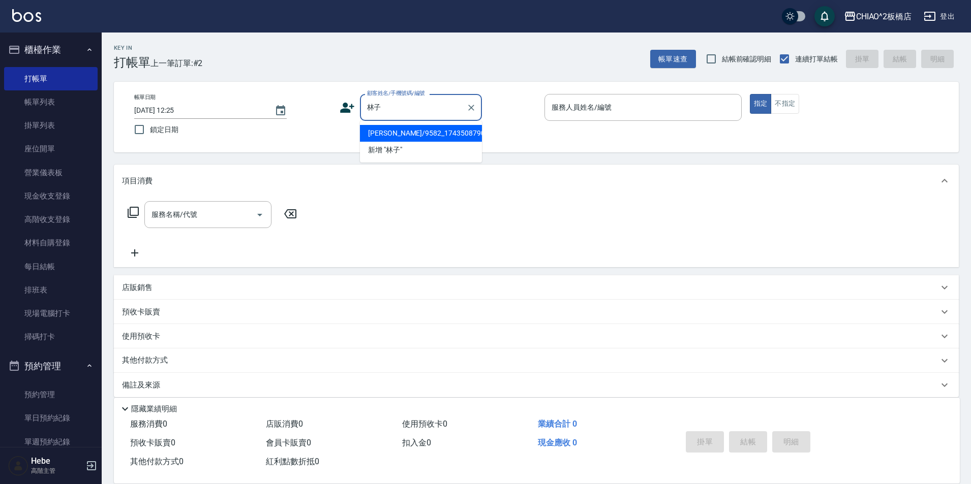
click at [434, 135] on li "[PERSON_NAME]/9582_1743508790/null" at bounding box center [421, 133] width 122 height 17
type input "[PERSON_NAME]/9582_1743508790/null"
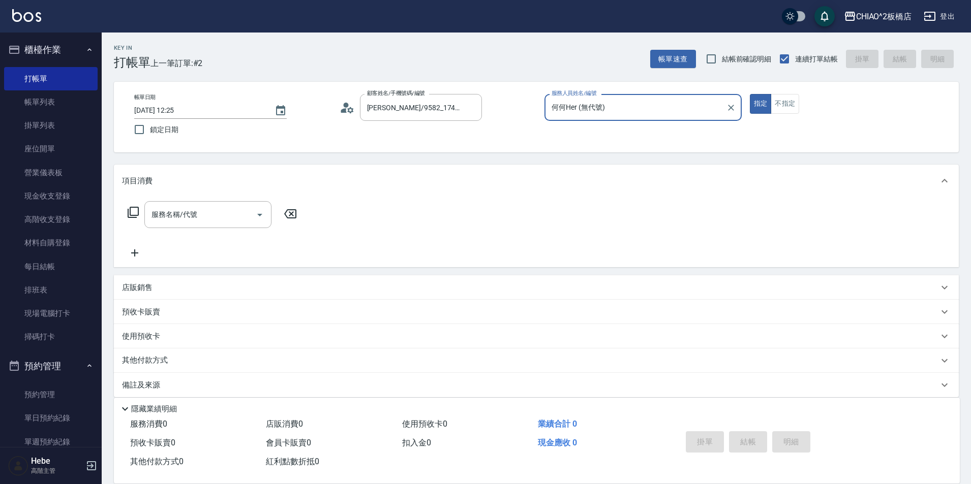
type input "何何Her (無代號)"
click at [232, 217] on input "服務名稱/代號" at bounding box center [200, 215] width 103 height 18
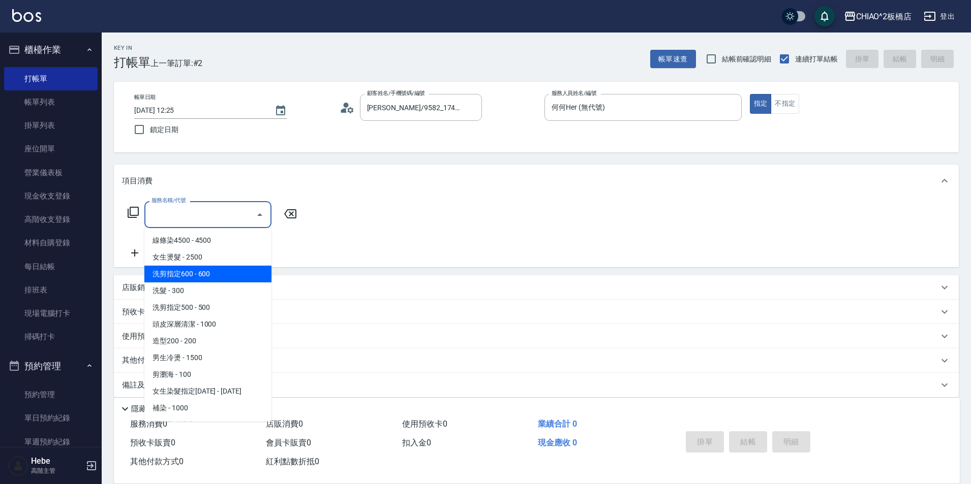
click at [198, 282] on span "洗剪指定600 - 600" at bounding box center [207, 274] width 127 height 17
type input "洗剪指定600(96678)"
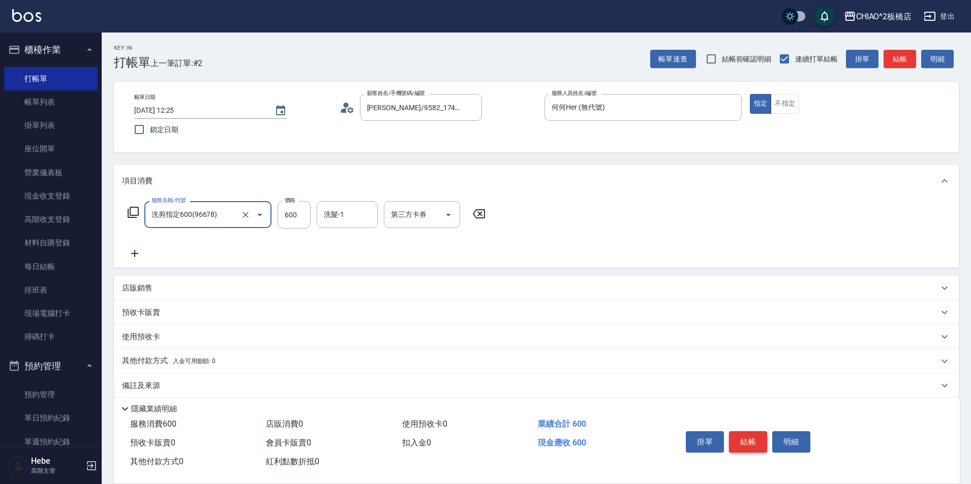
click at [744, 443] on button "結帳" at bounding box center [748, 442] width 38 height 21
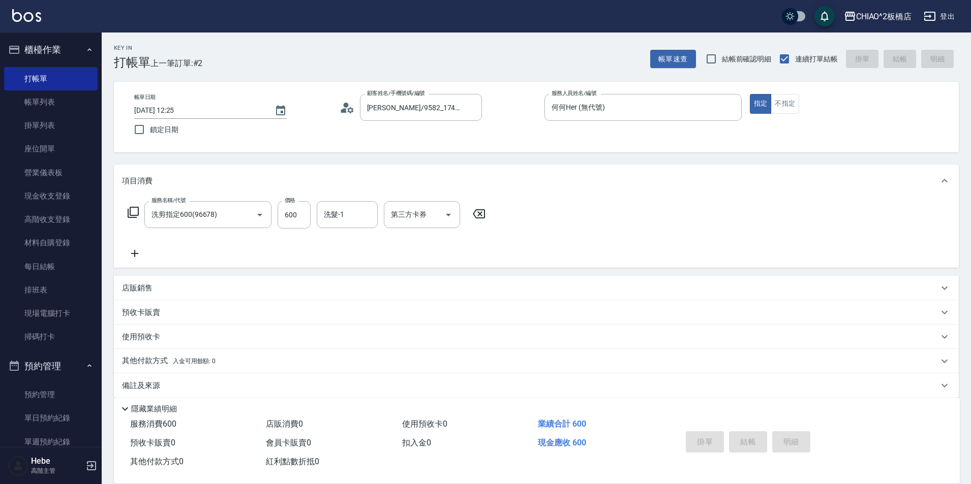
type input "[DATE] 13:25"
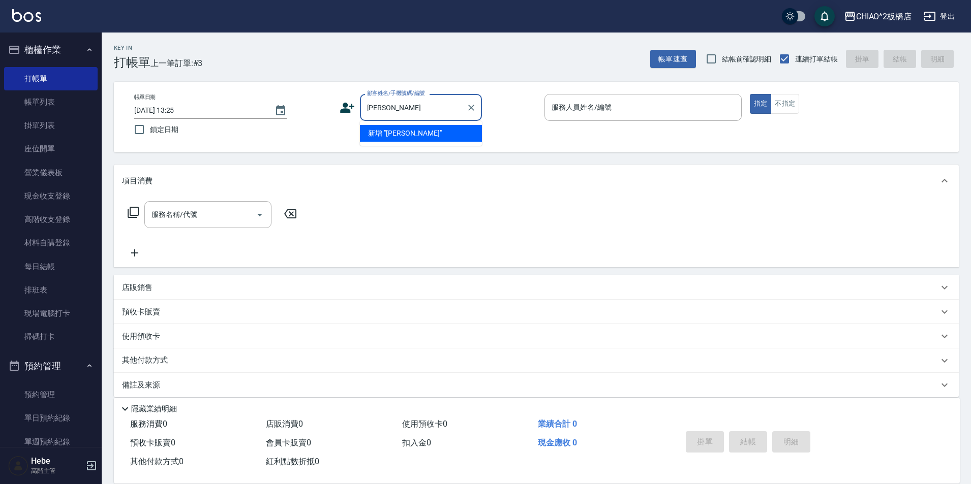
type input "[PERSON_NAME]"
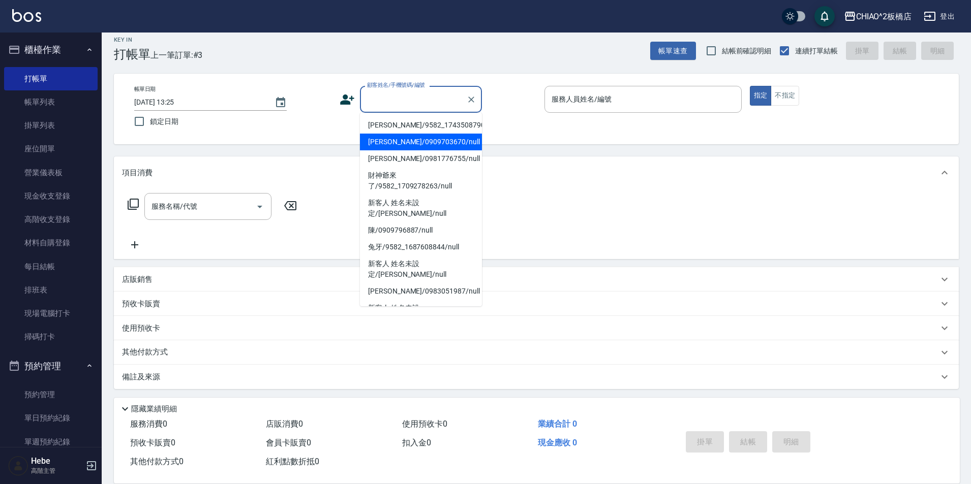
scroll to position [11, 0]
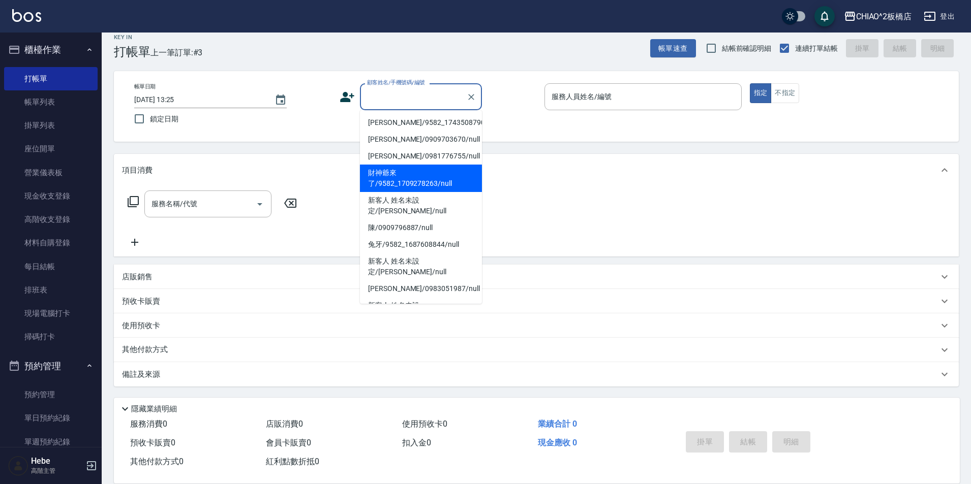
click at [397, 183] on li "財神爺來了/9582_1709278263/null" at bounding box center [421, 178] width 122 height 27
type input "財神爺來了/9582_1709278263/null"
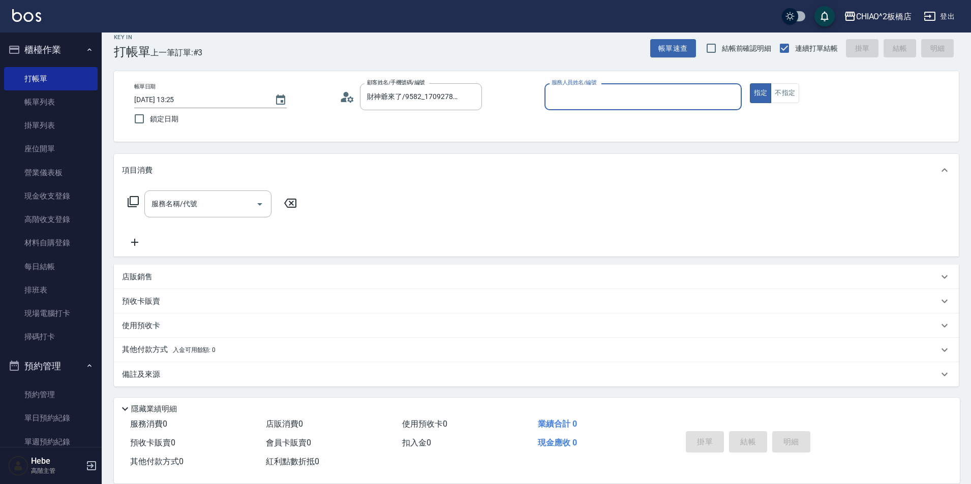
click at [592, 102] on input "服務人員姓名/編號" at bounding box center [643, 97] width 188 height 18
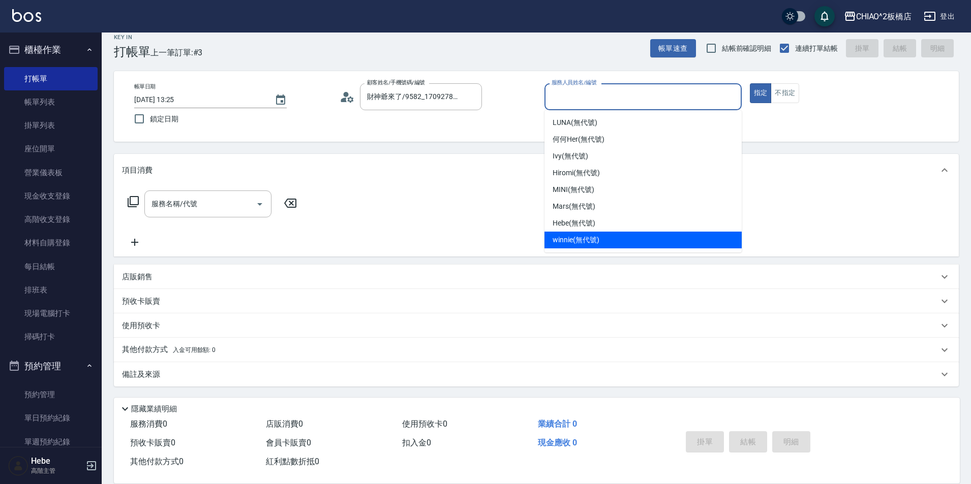
click at [581, 239] on span "winnie (無代號)" at bounding box center [576, 240] width 46 height 11
type input "winnie(無代號)"
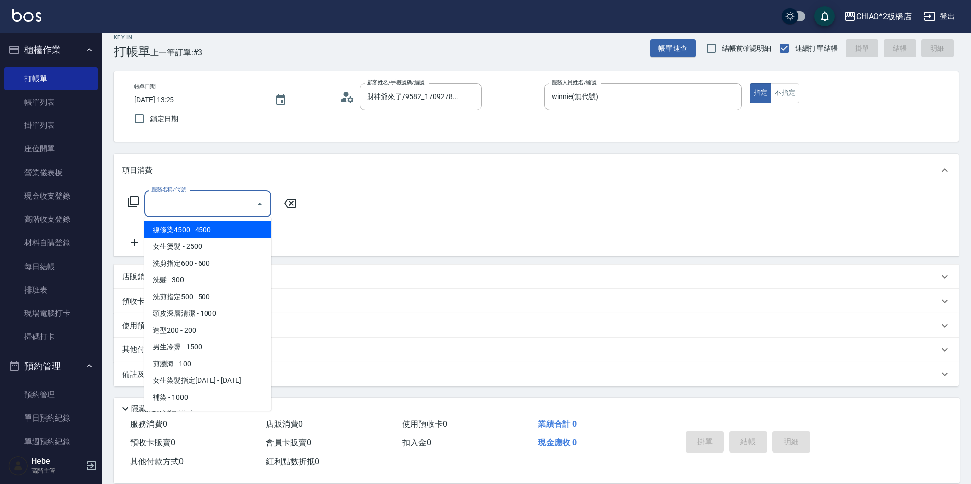
click at [195, 210] on input "服務名稱/代號" at bounding box center [200, 204] width 103 height 18
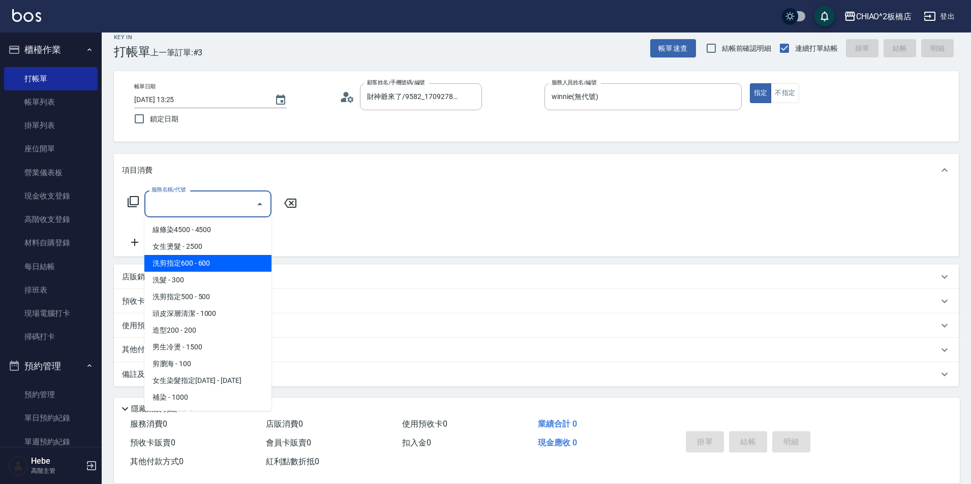
click at [197, 260] on span "洗剪指定600 - 600" at bounding box center [207, 263] width 127 height 17
type input "洗剪指定600(96678)"
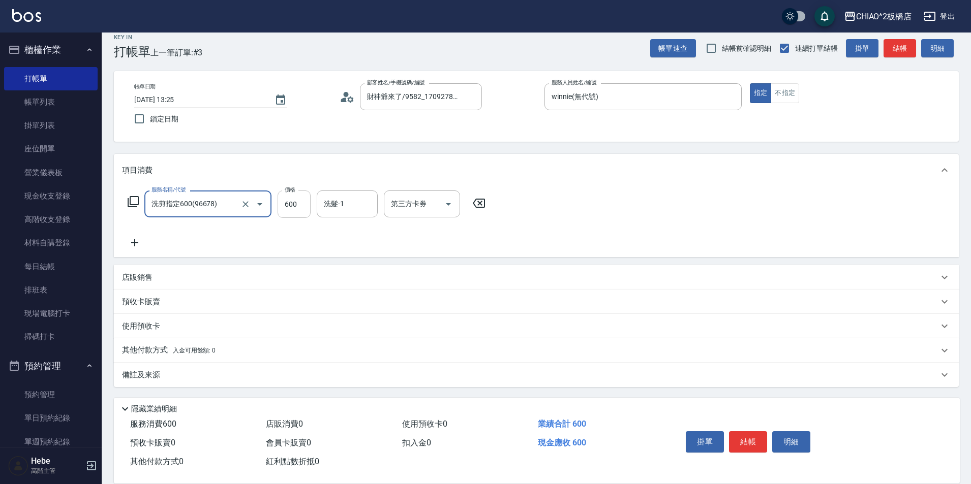
click at [294, 206] on input "600" at bounding box center [294, 204] width 33 height 27
type input "999"
click at [747, 439] on button "結帳" at bounding box center [748, 442] width 38 height 21
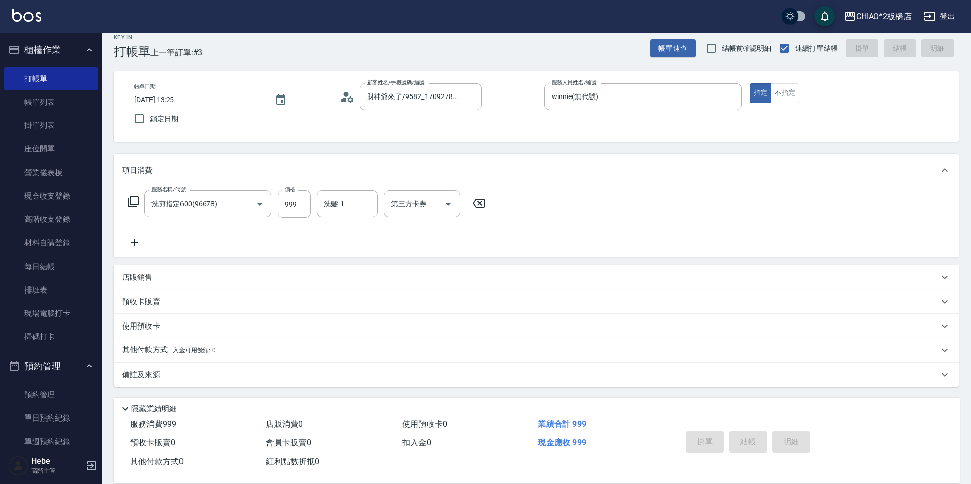
type input "[DATE] 13:27"
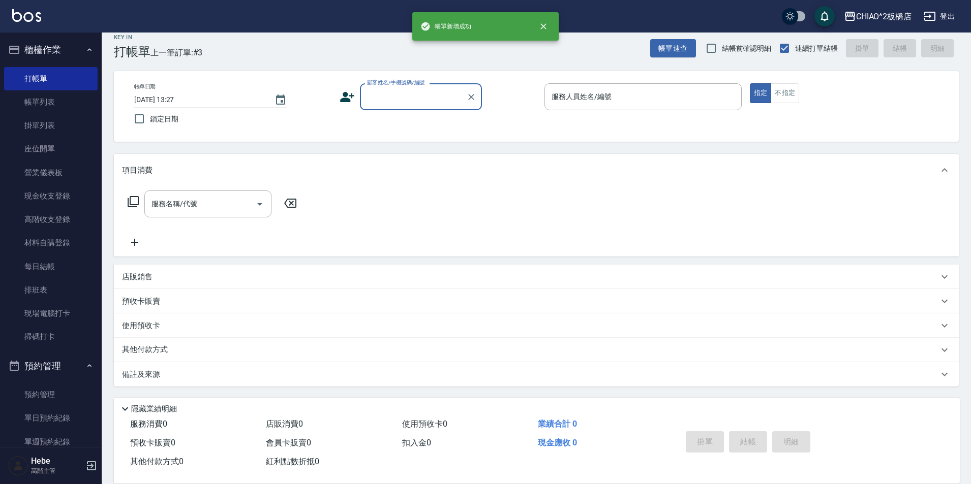
scroll to position [0, 0]
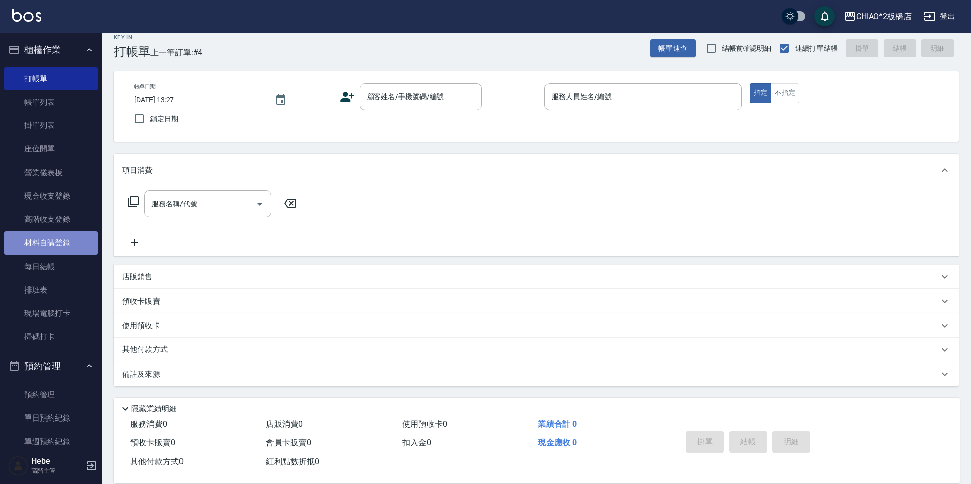
click at [62, 237] on link "材料自購登錄" at bounding box center [51, 242] width 94 height 23
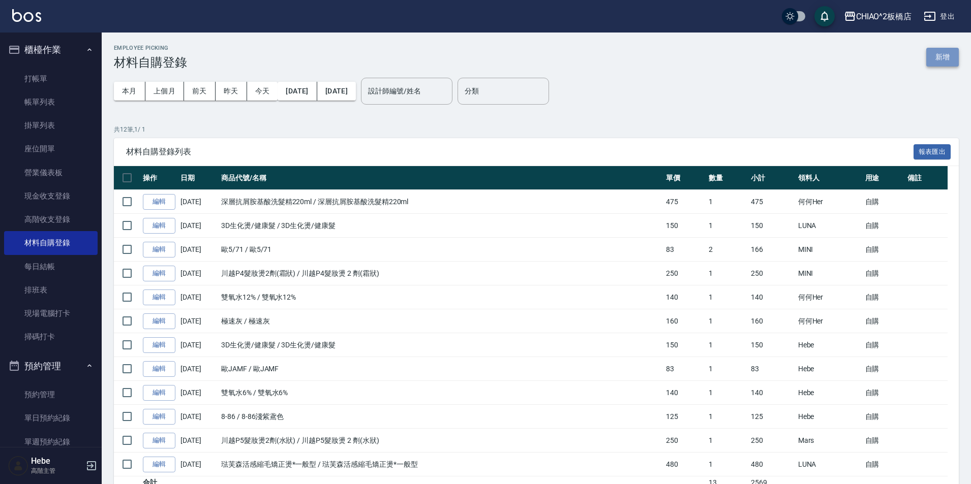
click at [943, 52] on button "新增" at bounding box center [942, 57] width 33 height 19
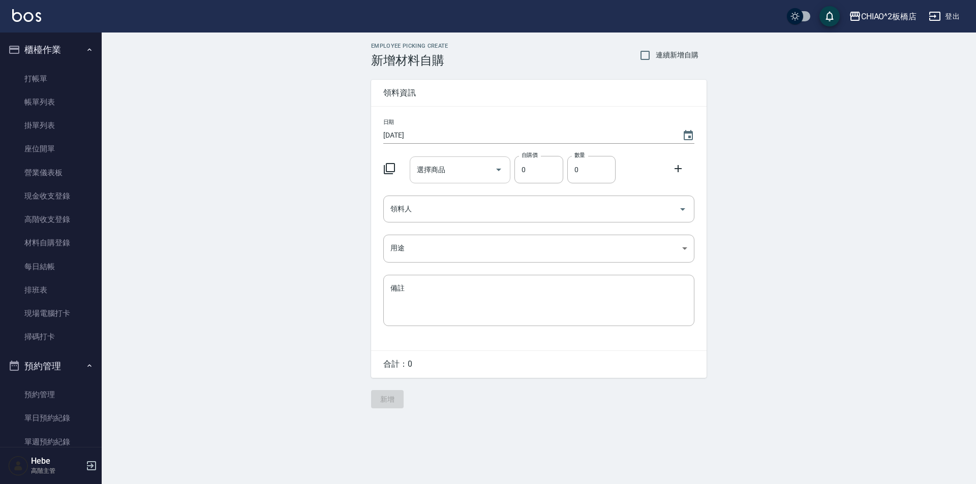
click at [466, 170] on input "選擇商品" at bounding box center [452, 170] width 77 height 18
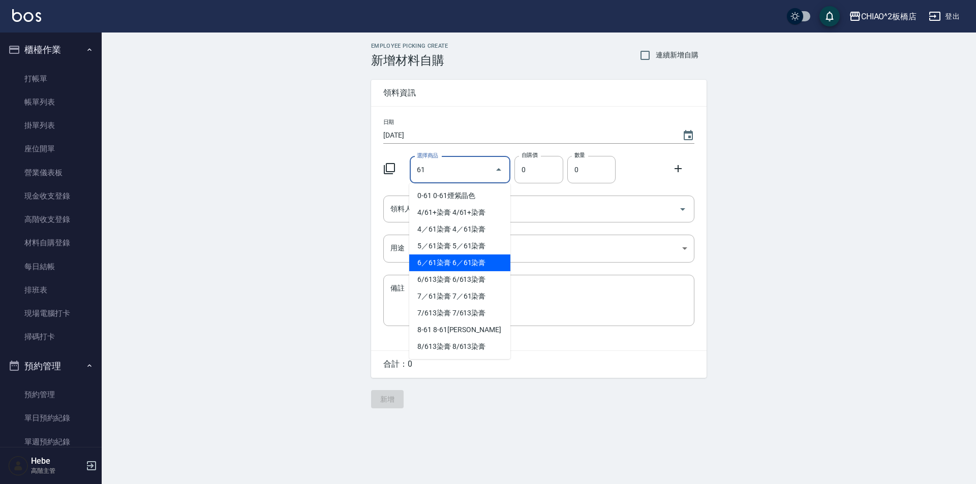
click at [453, 261] on li "6／61染膏 6／61染膏" at bounding box center [459, 263] width 101 height 17
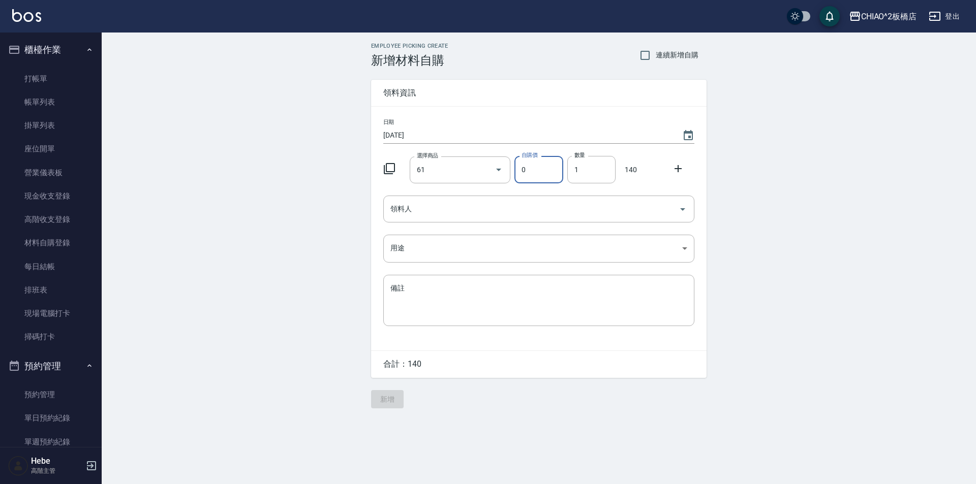
type input "6／61染膏"
type input "140"
type input "1"
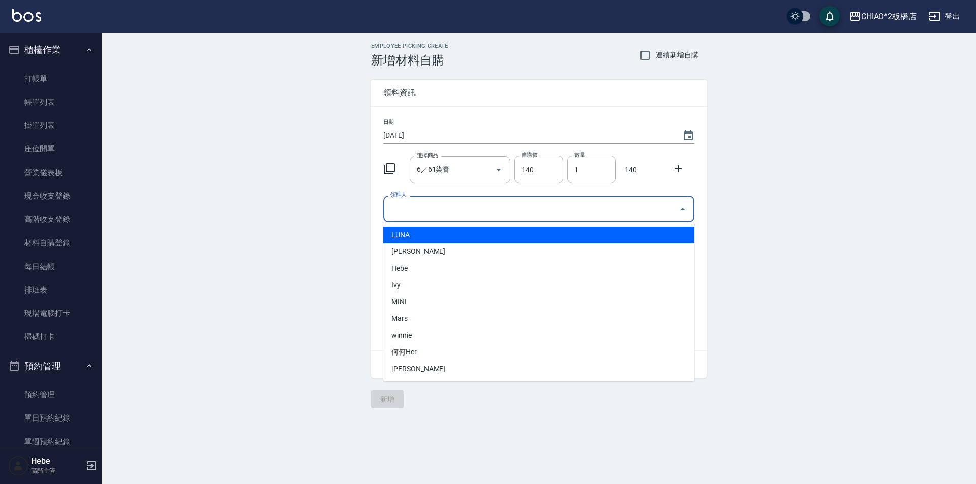
click at [466, 206] on input "領料人" at bounding box center [531, 209] width 287 height 18
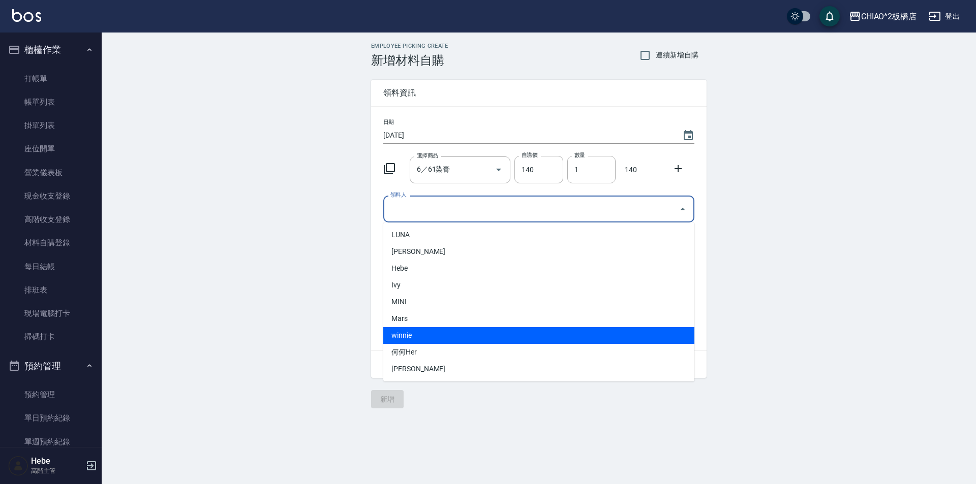
click at [446, 331] on li "winnie" at bounding box center [538, 335] width 311 height 17
type input "winnie"
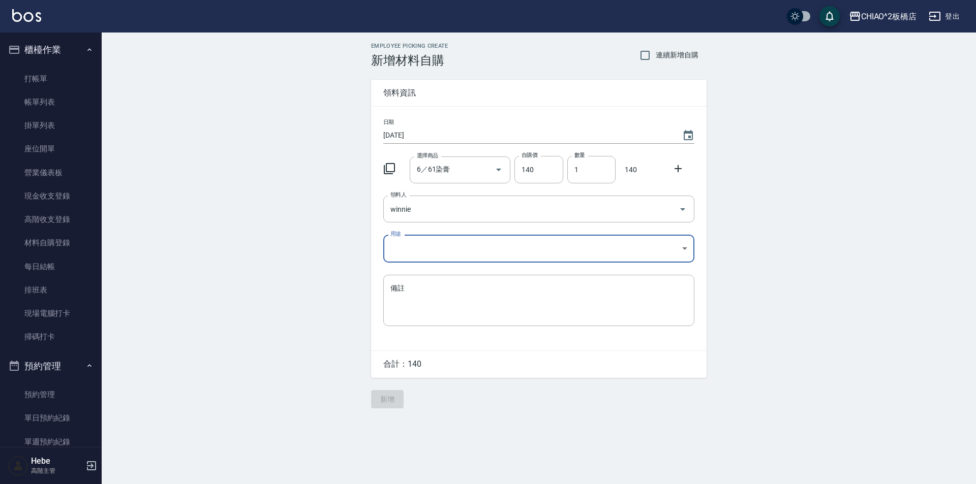
click at [449, 248] on body "CHIAO^2板橋店 登出 櫃檯作業 打帳單 帳單列表 掛單列表 座位開單 營業儀表板 現金收支登錄 高階收支登錄 材料自購登錄 每日結帳 排班表 現場電腦打…" at bounding box center [488, 242] width 976 height 484
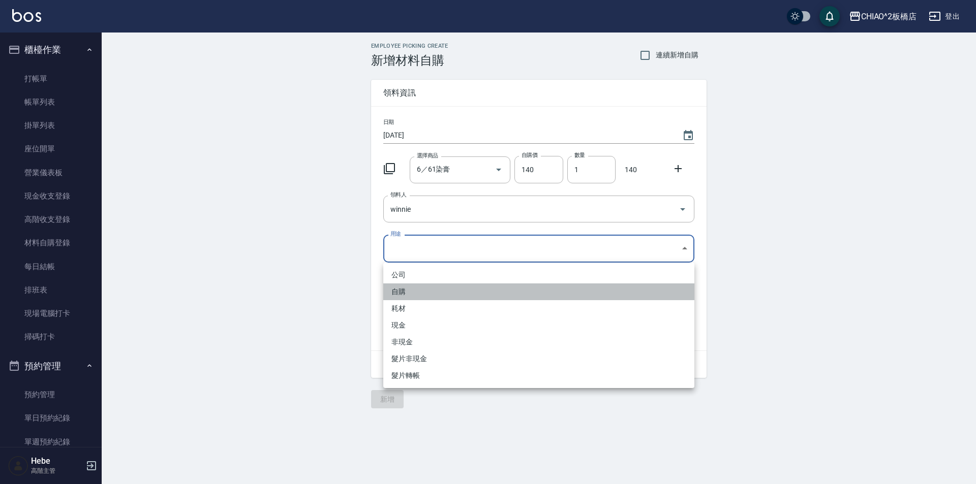
click at [442, 287] on li "自購" at bounding box center [538, 292] width 311 height 17
type input "自購"
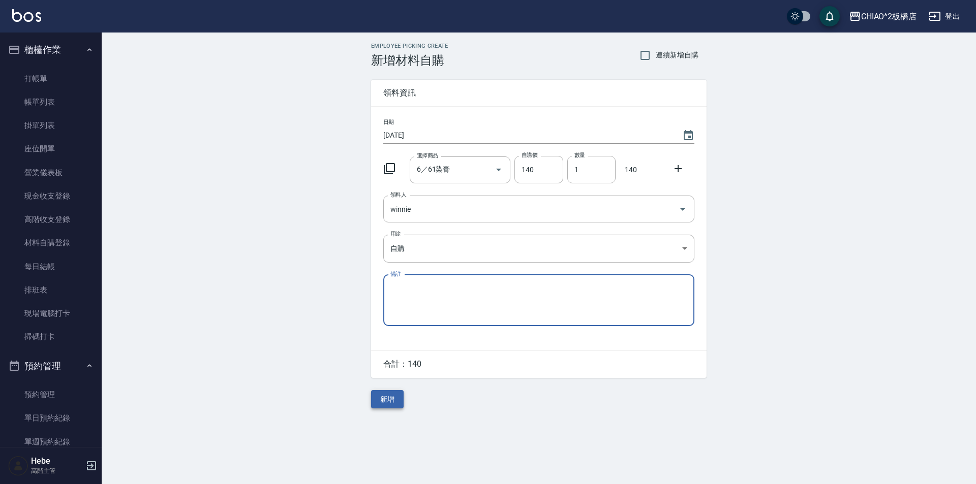
click at [388, 397] on button "新增" at bounding box center [387, 399] width 33 height 19
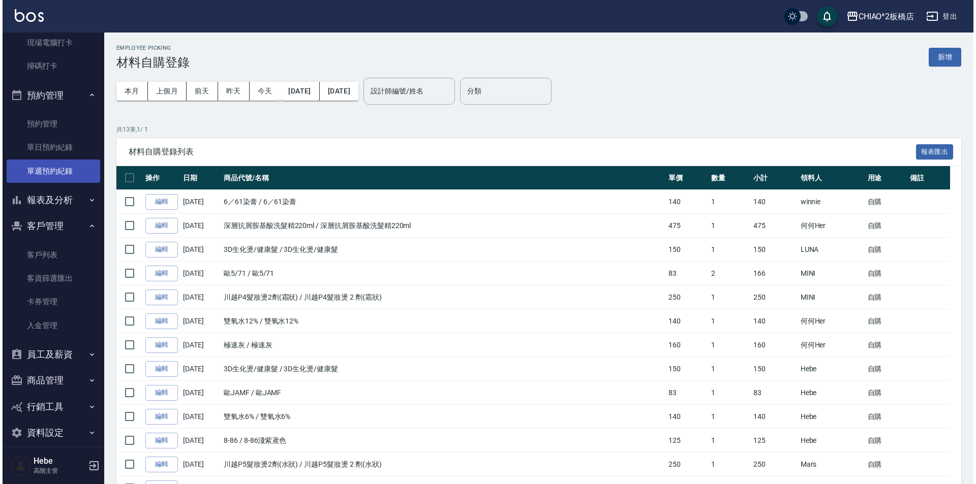
scroll to position [282, 0]
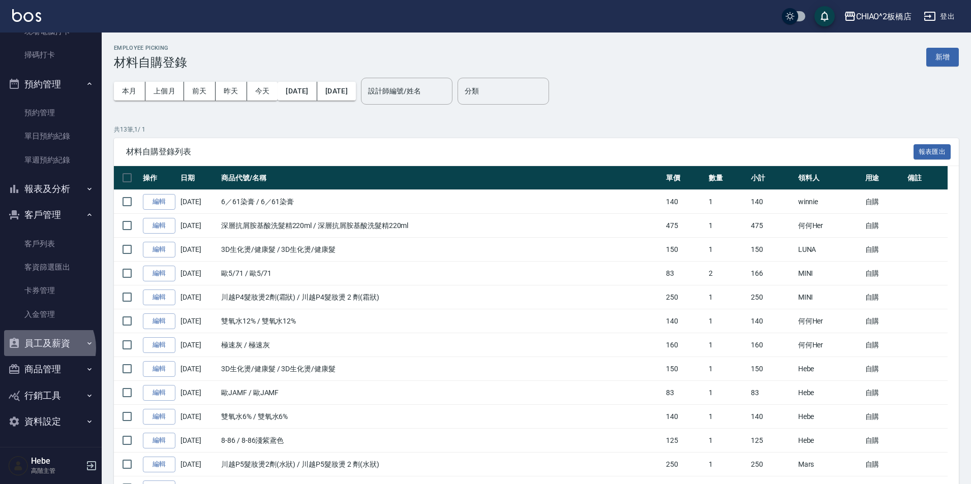
click at [41, 348] on button "員工及薪資" at bounding box center [51, 343] width 94 height 26
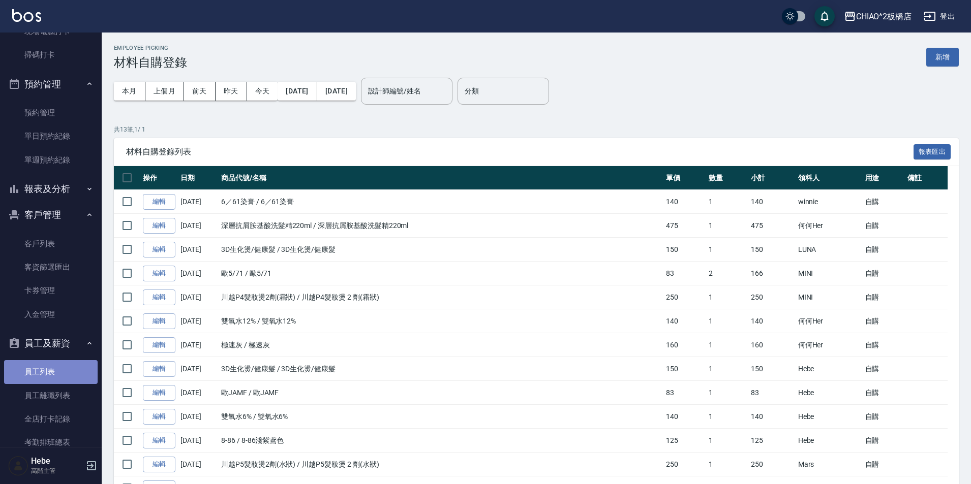
click at [50, 373] on link "員工列表" at bounding box center [51, 371] width 94 height 23
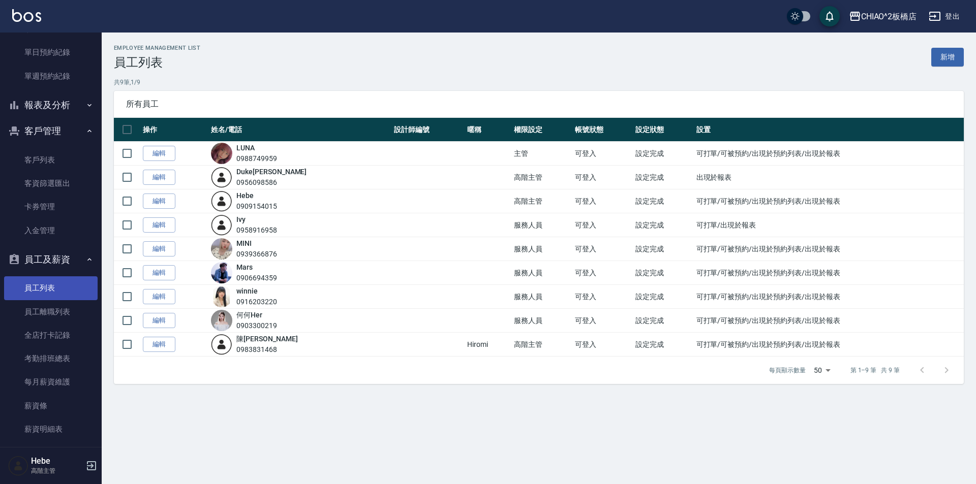
scroll to position [384, 0]
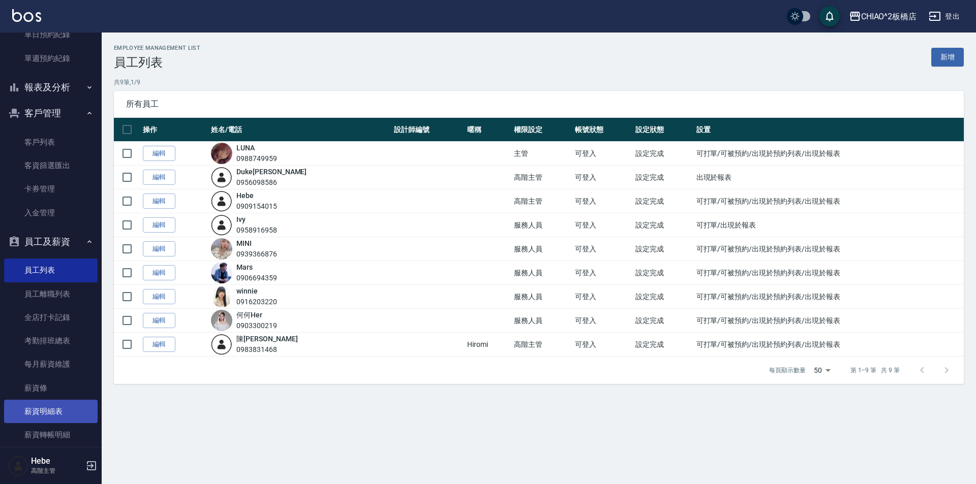
click at [65, 409] on link "薪資明細表" at bounding box center [51, 411] width 94 height 23
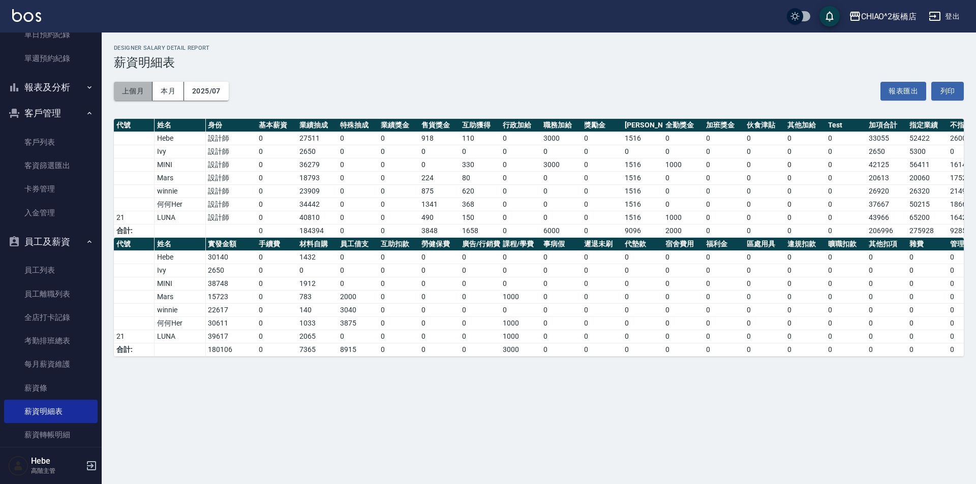
click at [122, 92] on button "上個月" at bounding box center [133, 91] width 39 height 19
click at [131, 93] on button "上個月" at bounding box center [133, 91] width 39 height 19
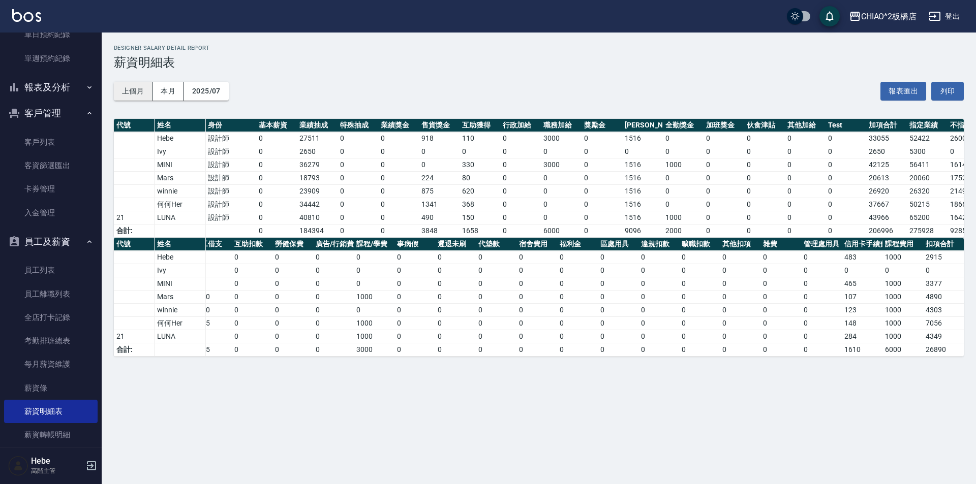
click at [132, 93] on button "上個月" at bounding box center [133, 91] width 39 height 19
click at [199, 92] on button "2025/07" at bounding box center [206, 91] width 45 height 19
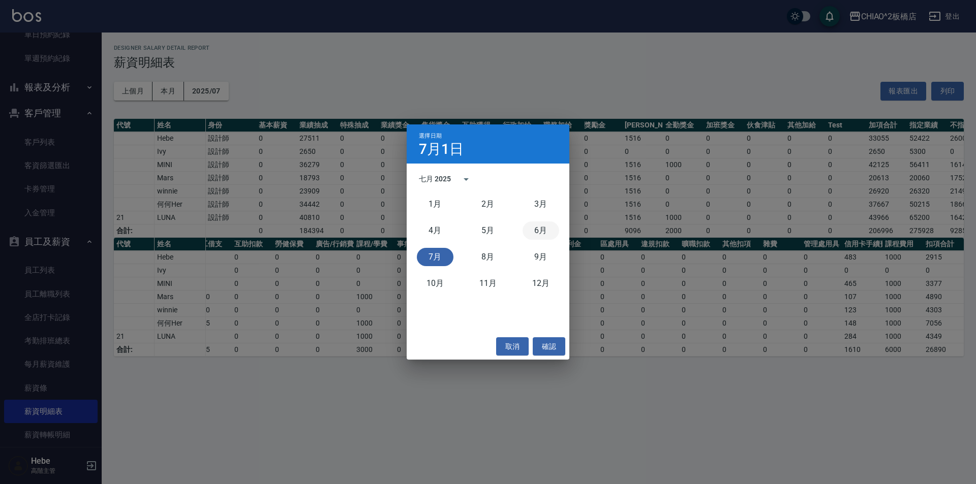
click at [546, 230] on button "6月" at bounding box center [541, 231] width 37 height 18
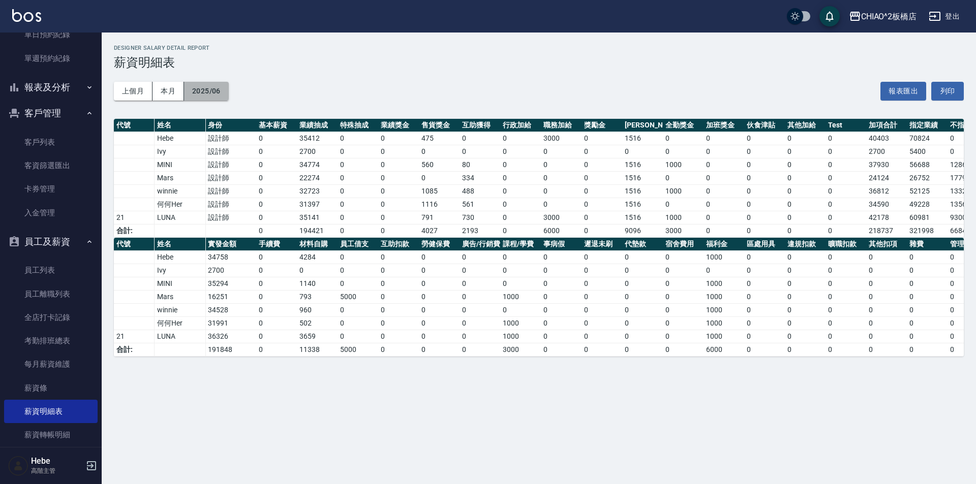
click at [219, 97] on button "2025/06" at bounding box center [206, 91] width 45 height 19
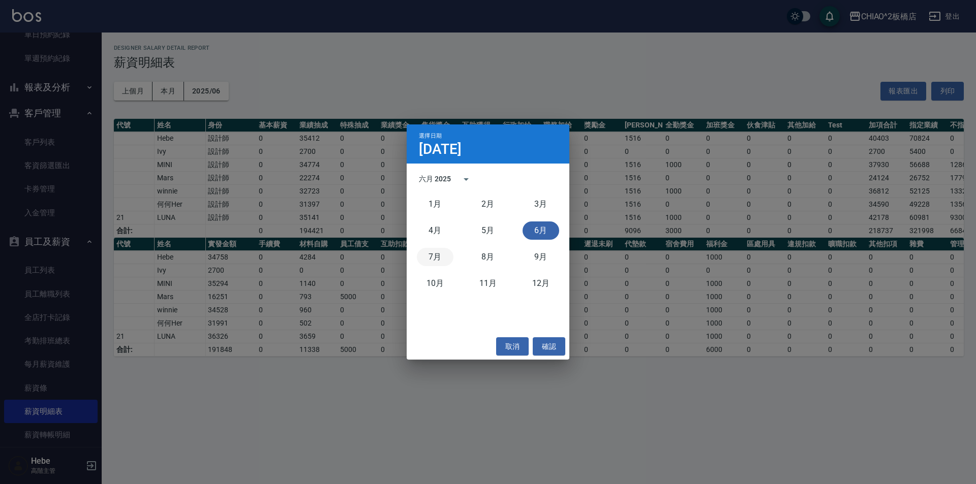
click at [434, 262] on button "7月" at bounding box center [435, 257] width 37 height 18
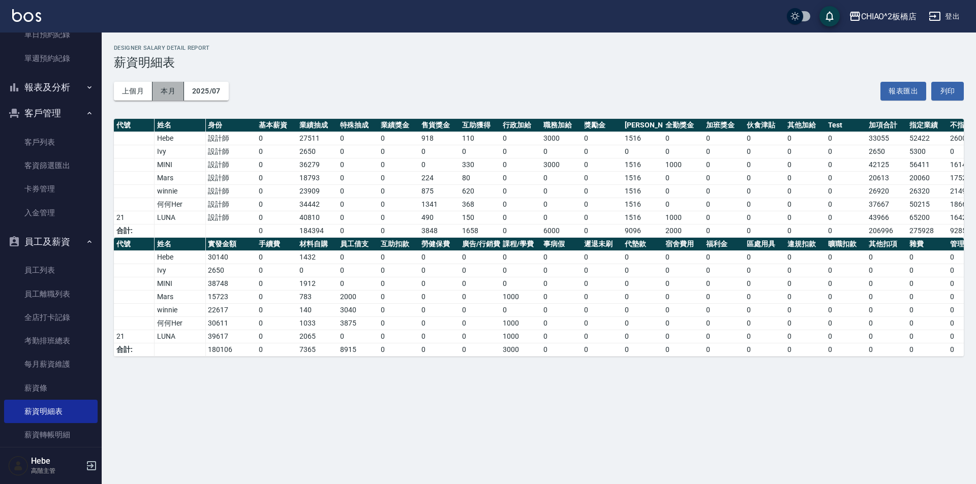
click at [165, 96] on button "本月" at bounding box center [169, 91] width 32 height 19
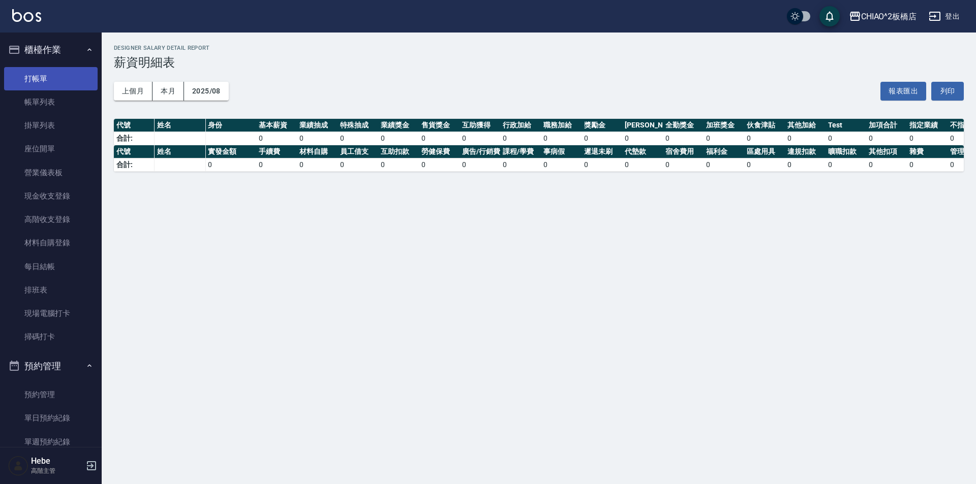
click at [69, 80] on link "打帳單" at bounding box center [51, 78] width 94 height 23
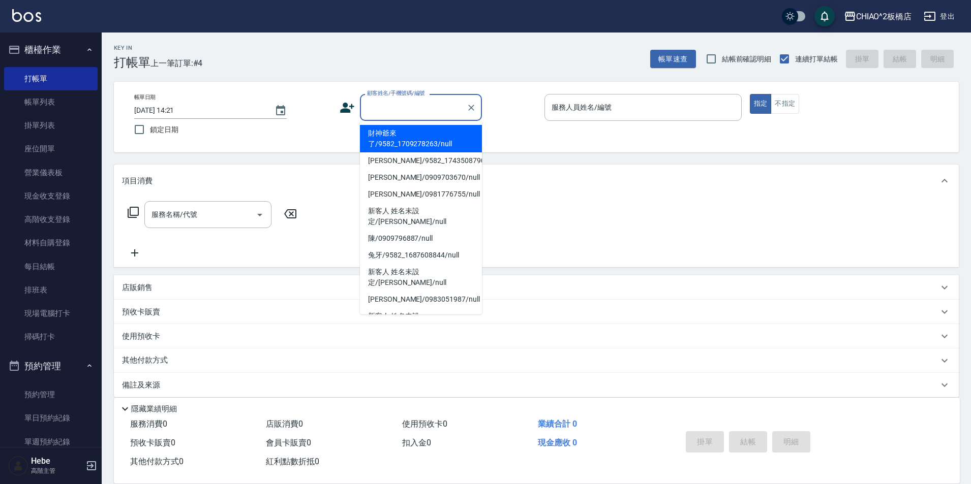
click at [444, 108] on input "顧客姓名/手機號碼/編號" at bounding box center [414, 108] width 98 height 18
click at [437, 134] on li "財神爺來了/9582_1709278263/null" at bounding box center [421, 138] width 122 height 27
type input "財神爺來了/9582_1709278263/null"
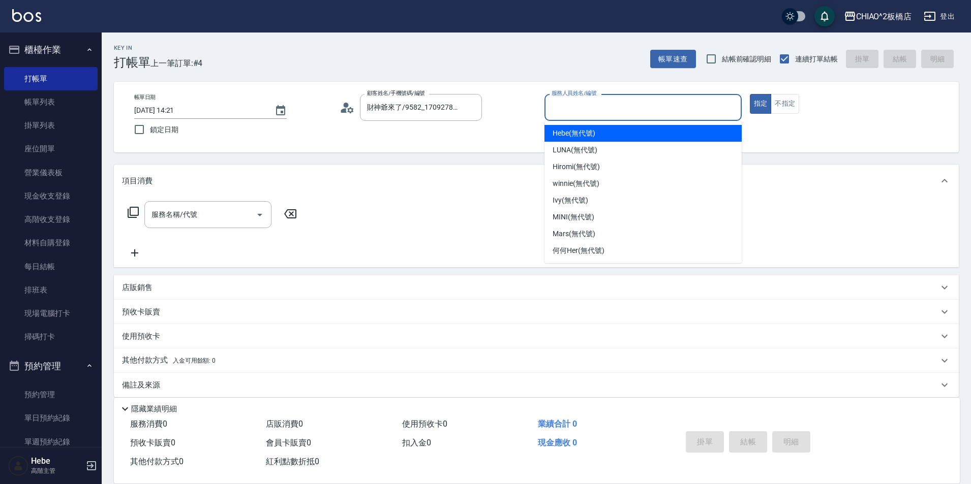
click at [621, 108] on input "服務人員姓名/編號" at bounding box center [643, 108] width 188 height 18
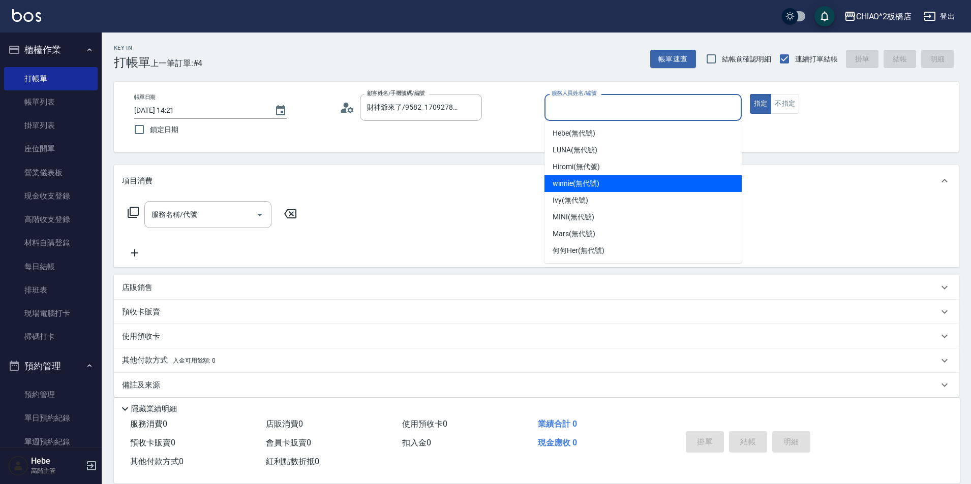
click at [610, 181] on div "winnie (無代號)" at bounding box center [642, 183] width 197 height 17
type input "winnie(無代號)"
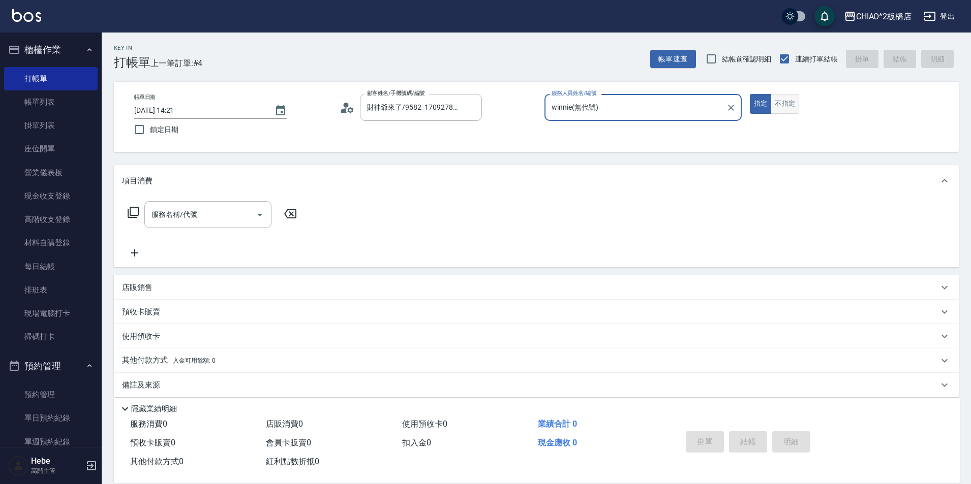
click at [774, 101] on button "不指定" at bounding box center [785, 104] width 28 height 20
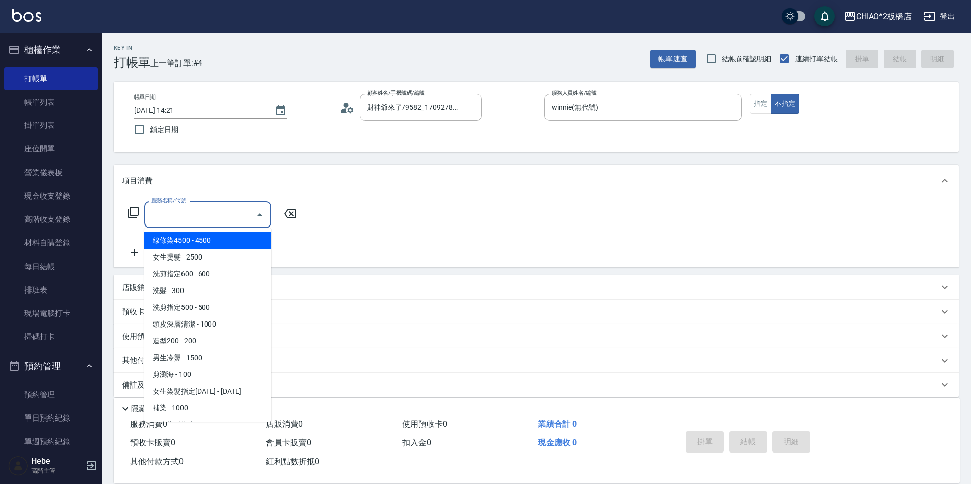
click at [173, 210] on input "服務名稱/代號" at bounding box center [200, 215] width 103 height 18
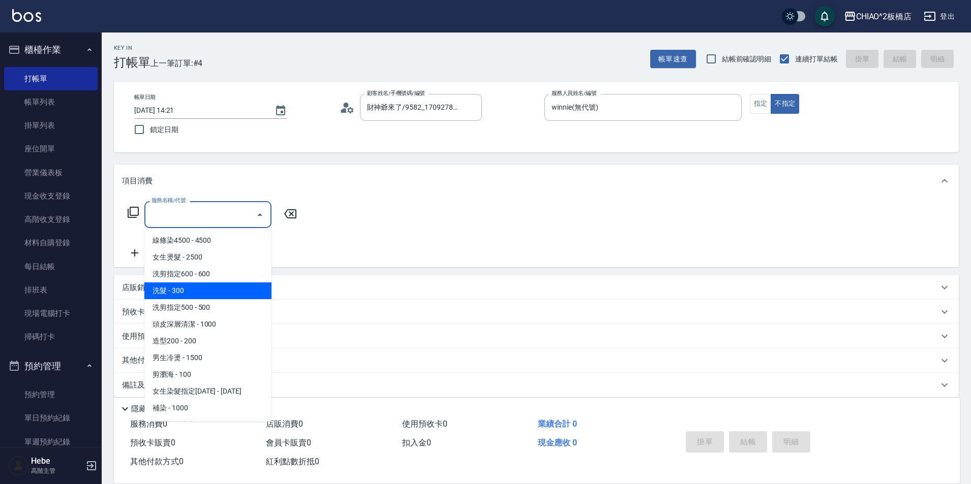
click at [194, 288] on span "洗髮 - 300" at bounding box center [207, 291] width 127 height 17
type input "洗髮(96679)"
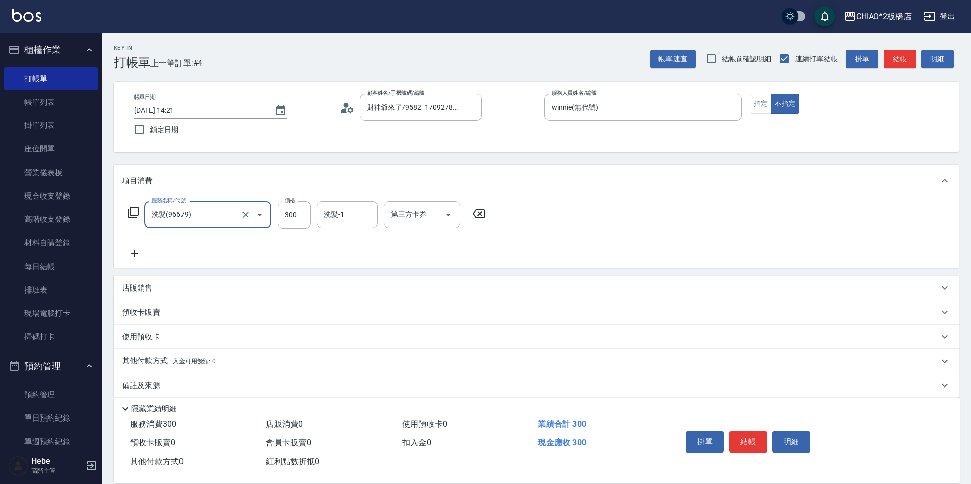
click at [138, 254] on icon at bounding box center [134, 253] width 7 height 7
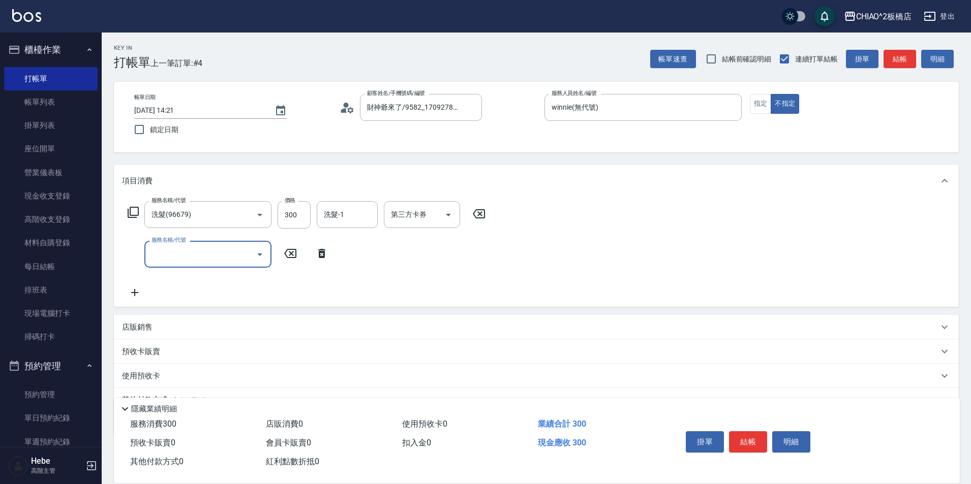
click at [177, 259] on input "服務名稱/代號" at bounding box center [200, 255] width 103 height 18
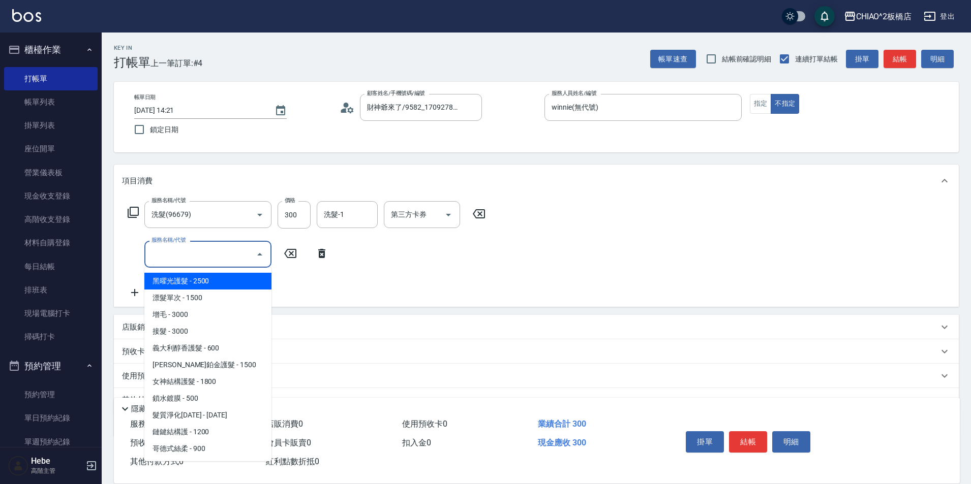
scroll to position [50, 0]
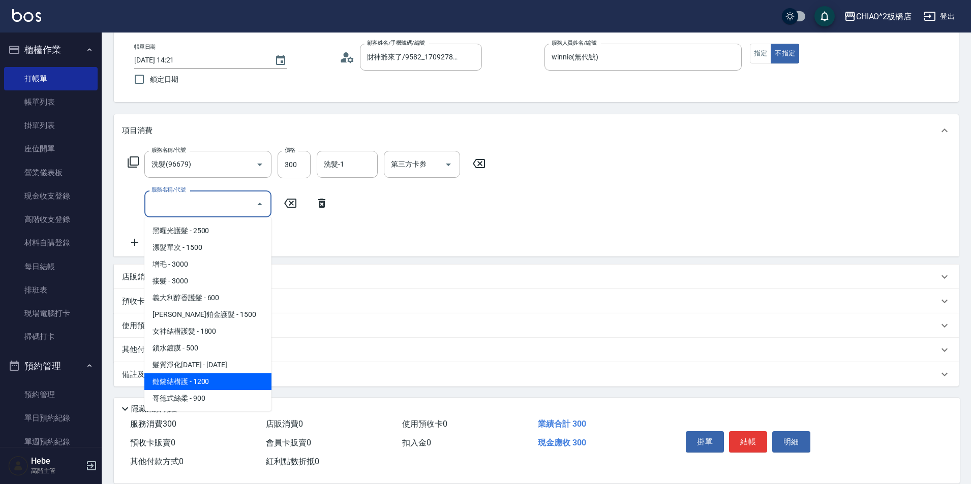
click at [218, 381] on span "鏈鍵結構護 - 1200" at bounding box center [207, 382] width 127 height 17
type input "鏈鍵結構護(143014)"
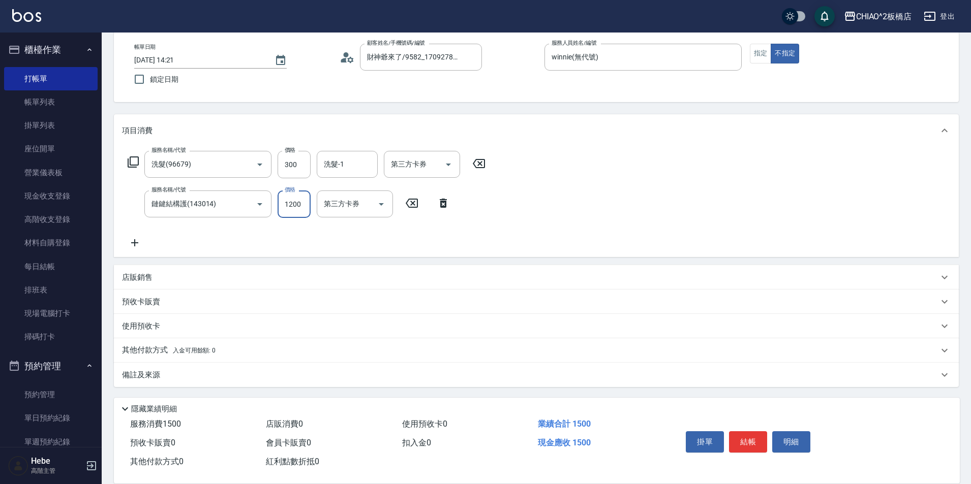
click at [299, 206] on input "1200" at bounding box center [294, 204] width 33 height 27
type input "2024"
click at [136, 245] on icon at bounding box center [134, 243] width 25 height 12
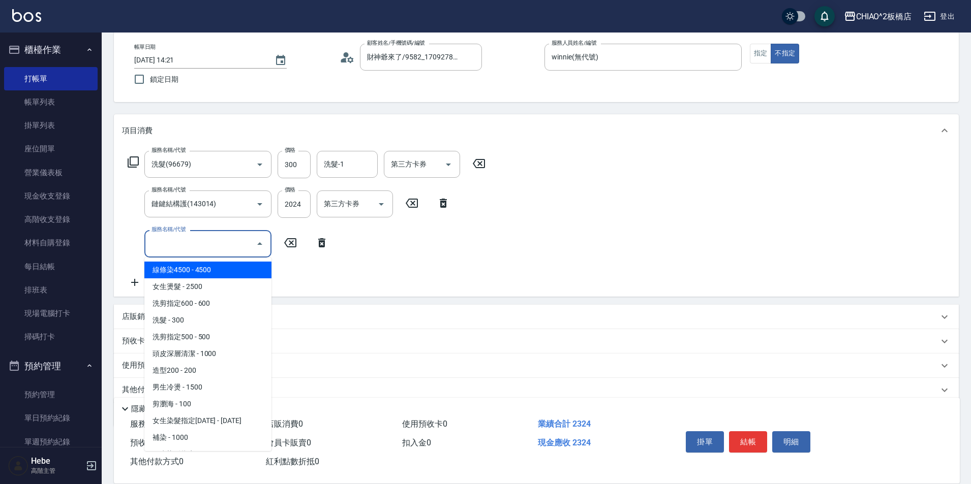
click at [183, 246] on input "服務名稱/代號" at bounding box center [200, 244] width 103 height 18
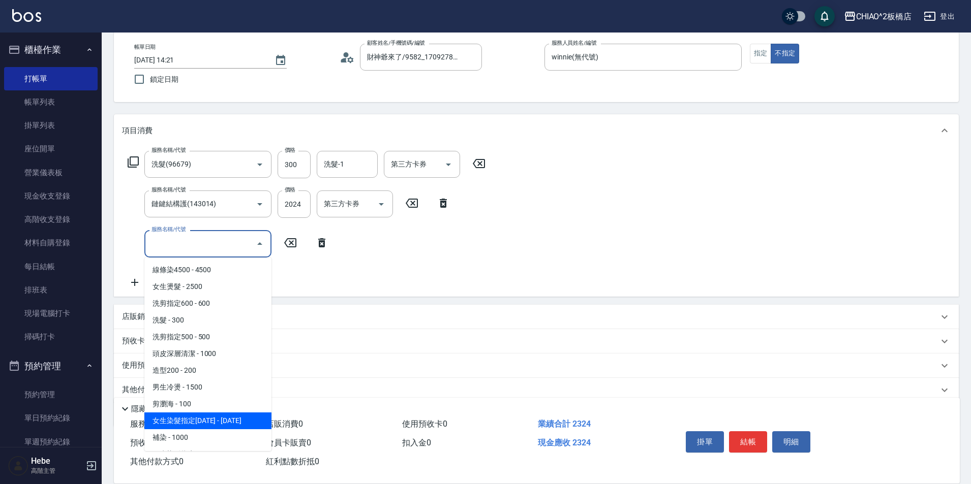
click at [205, 422] on span "女生染髮指定[DATE] - [DATE]" at bounding box center [207, 421] width 127 height 17
type input "女生染髮指定2000(96698)"
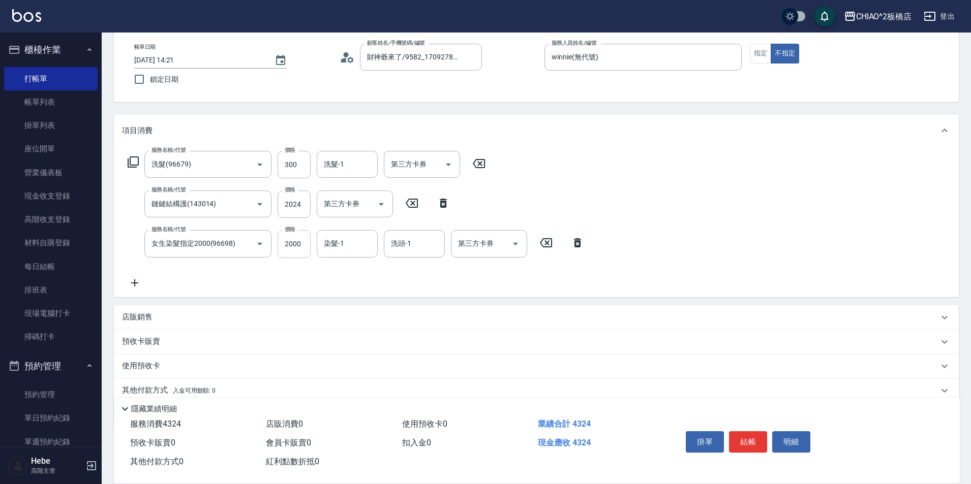
drag, startPoint x: 311, startPoint y: 248, endPoint x: 304, endPoint y: 245, distance: 7.7
click at [311, 247] on div "服務名稱/代號 女生染髮指定2000(96698) 服務名稱/代號 價格 2000 價格 染髮-1 染髮-1 洗頭-1 洗頭-1 第三方卡券 第三方卡券" at bounding box center [356, 243] width 468 height 27
click at [302, 245] on input "2000" at bounding box center [294, 243] width 33 height 27
type input "2200"
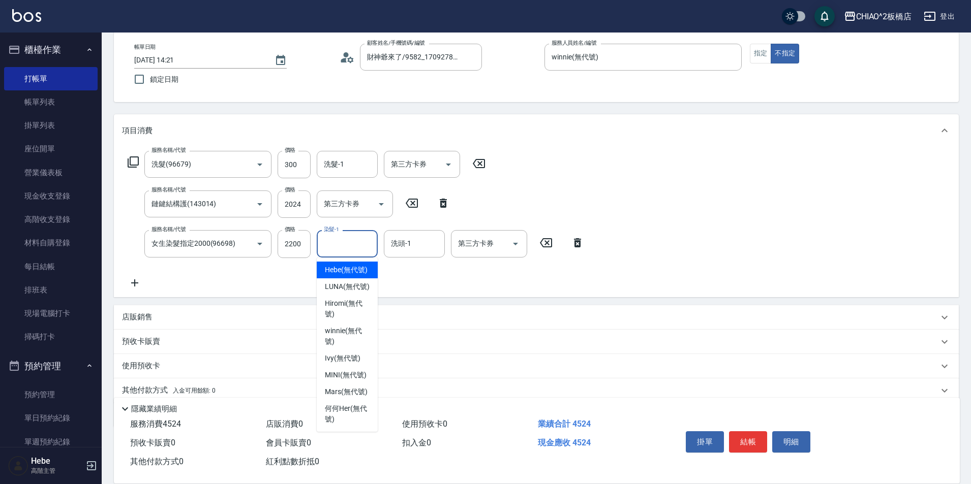
click at [362, 246] on input "染髮-1" at bounding box center [347, 244] width 52 height 18
click at [346, 390] on span "Mars (無代號)" at bounding box center [346, 392] width 43 height 11
type input "Mars(無代號)"
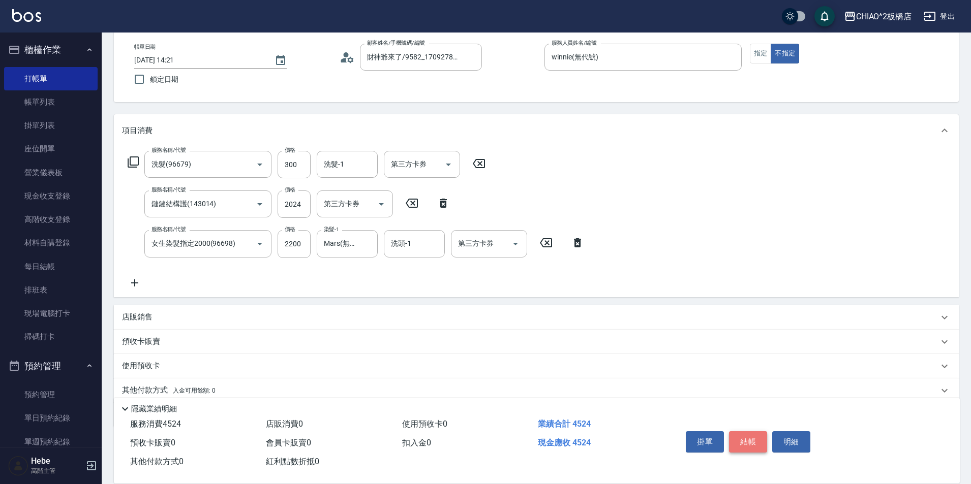
click at [757, 438] on button "結帳" at bounding box center [748, 442] width 38 height 21
type input "[DATE] 14:24"
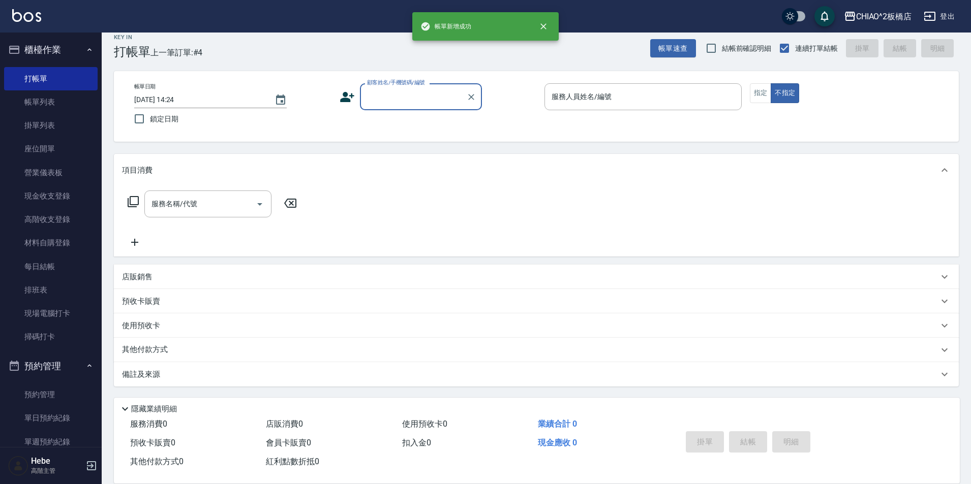
scroll to position [0, 0]
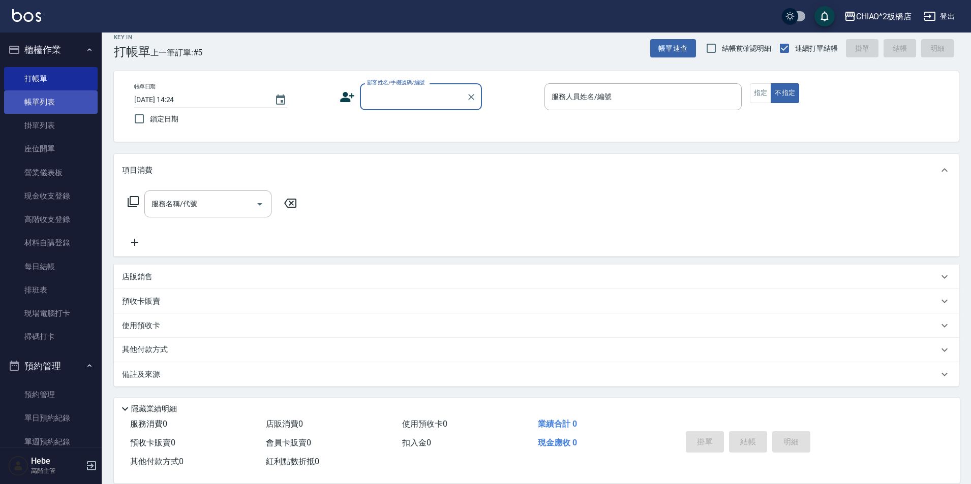
click at [26, 108] on link "帳單列表" at bounding box center [51, 101] width 94 height 23
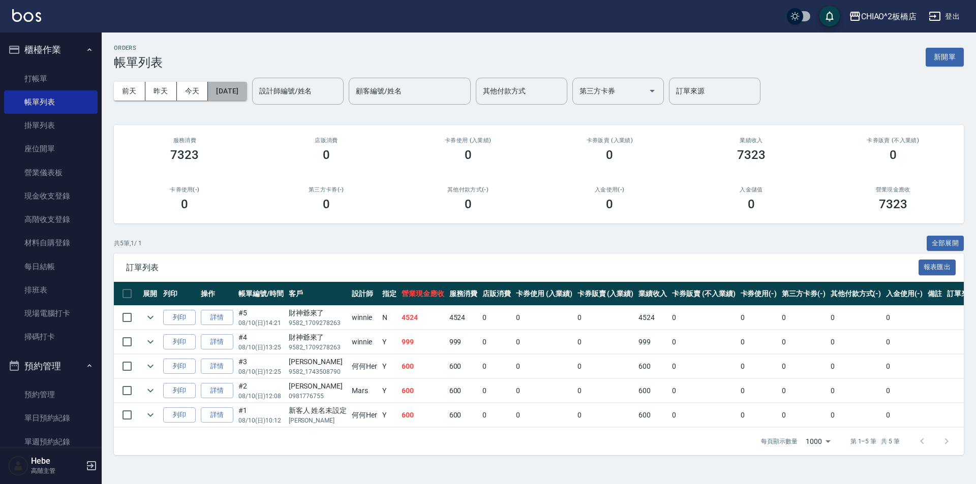
click at [232, 95] on button "[DATE]" at bounding box center [227, 91] width 39 height 19
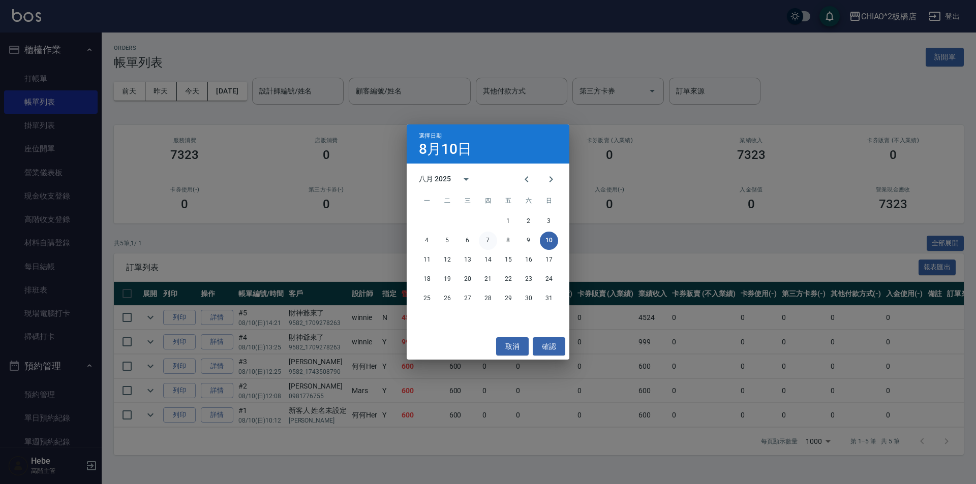
click at [490, 241] on button "7" at bounding box center [488, 241] width 18 height 18
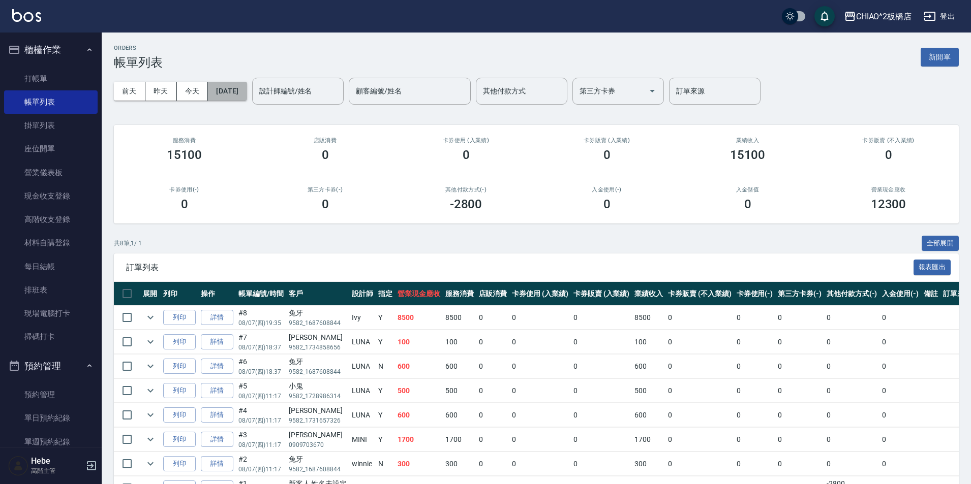
click at [247, 93] on button "[DATE]" at bounding box center [227, 91] width 39 height 19
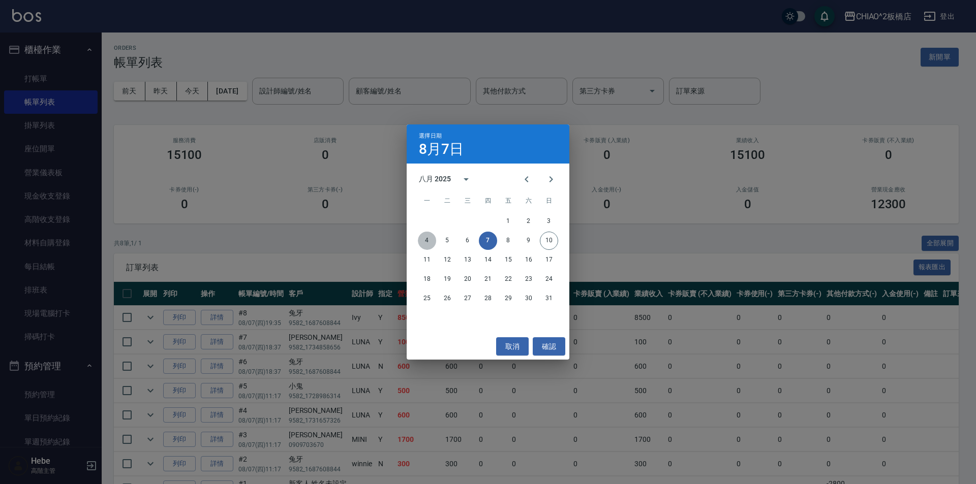
click at [427, 239] on button "4" at bounding box center [427, 241] width 18 height 18
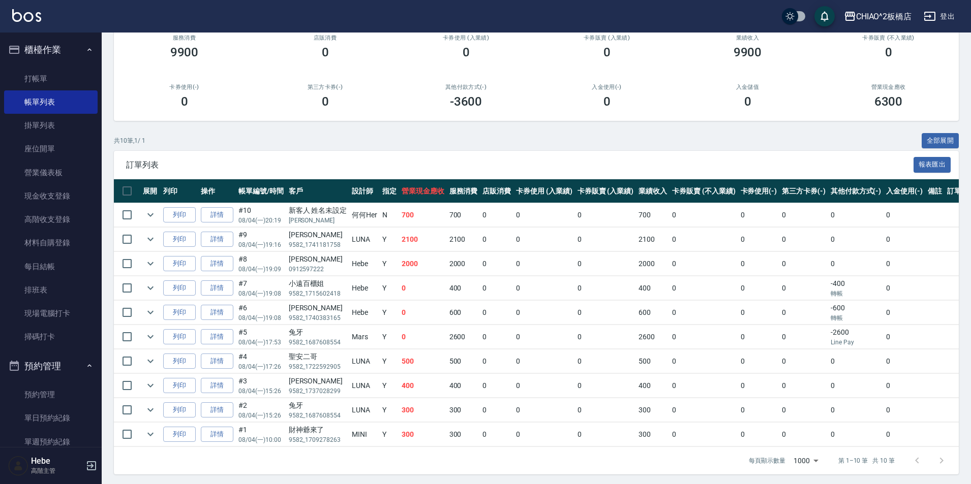
scroll to position [113, 0]
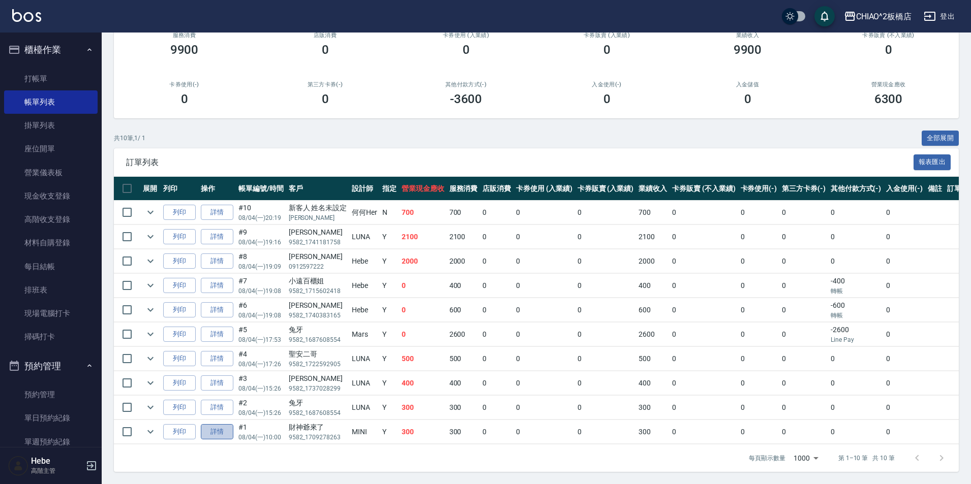
click at [221, 430] on link "詳情" at bounding box center [217, 432] width 33 height 16
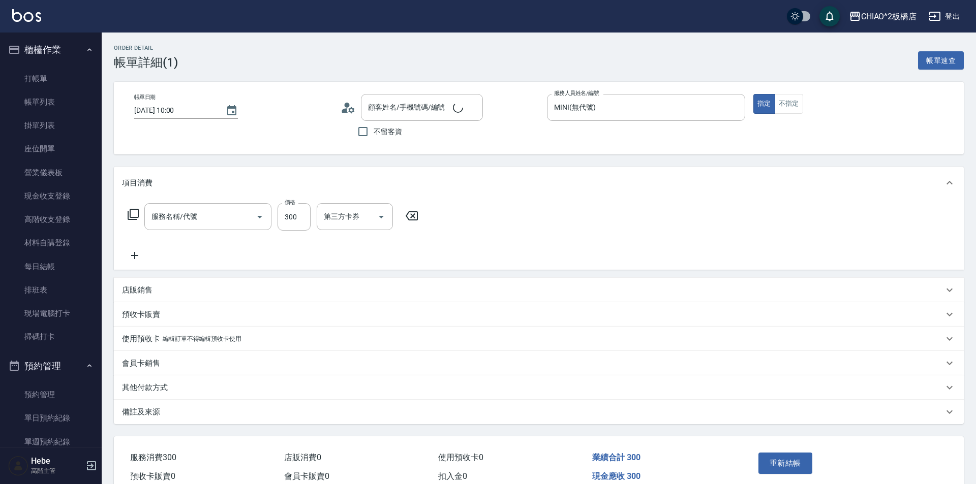
type input "[DATE] 10:00"
type input "MINI(無代號)"
type input "財神爺來了/9582_1709278263/null"
type input "洗髮(96679)"
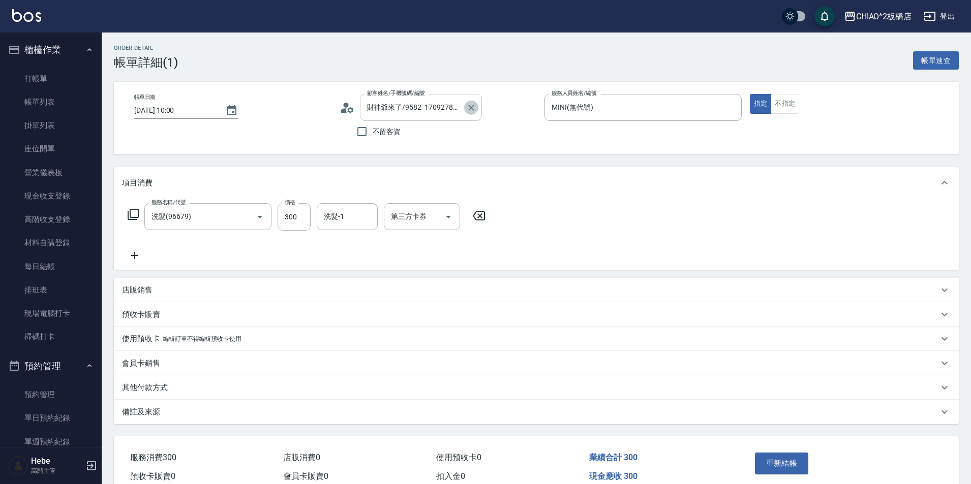
click at [470, 108] on icon "Clear" at bounding box center [471, 108] width 10 height 10
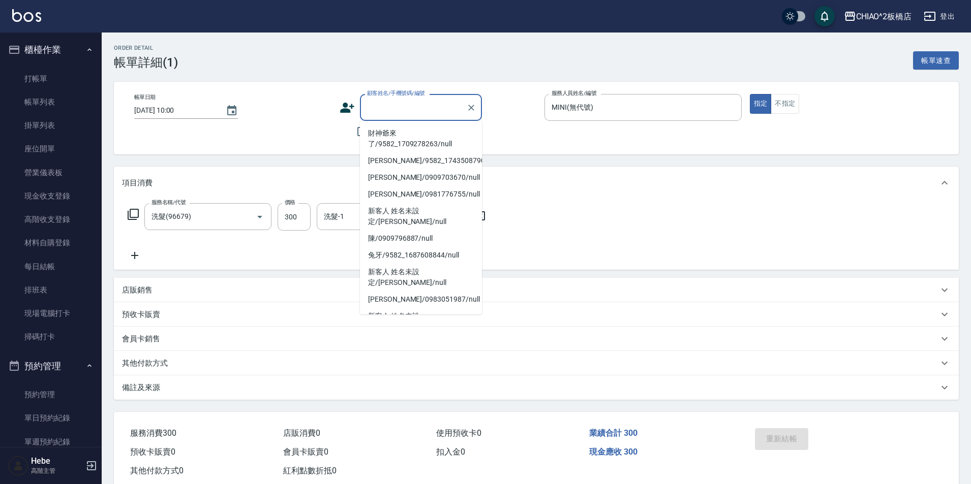
click at [424, 107] on input "顧客姓名/手機號碼/編號" at bounding box center [414, 108] width 98 height 18
click at [405, 185] on li "[PERSON_NAME]/0909703670/null" at bounding box center [421, 177] width 122 height 17
type input "[PERSON_NAME]/0909703670/null"
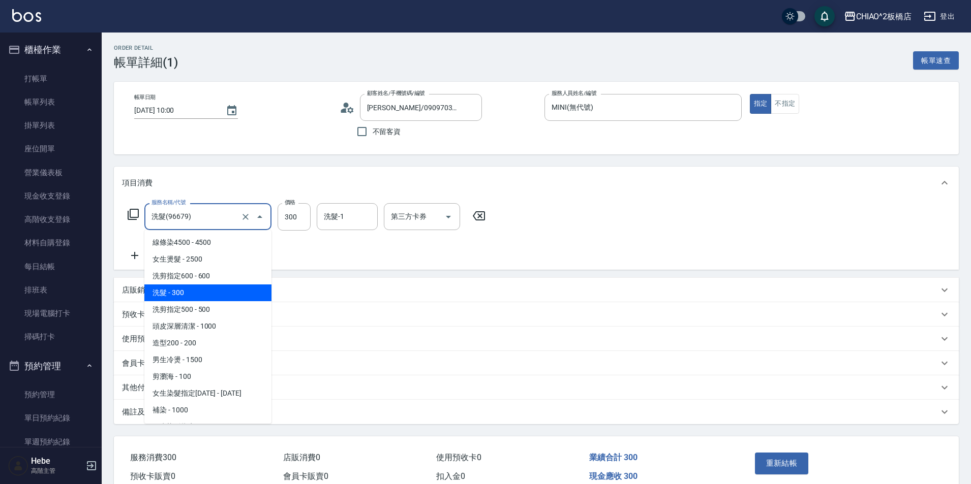
click at [217, 220] on input "洗髮(96679)" at bounding box center [193, 217] width 89 height 18
click at [308, 281] on div "店販銷售" at bounding box center [536, 290] width 845 height 24
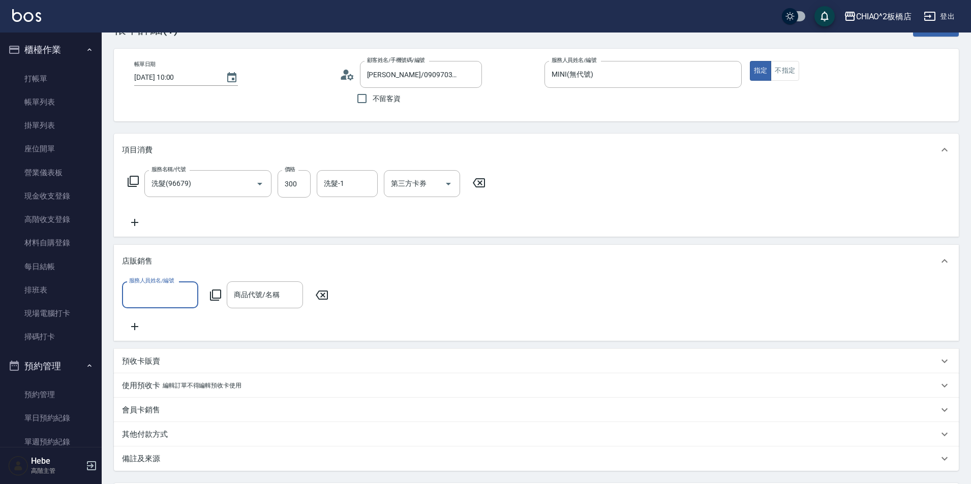
scroll to position [51, 0]
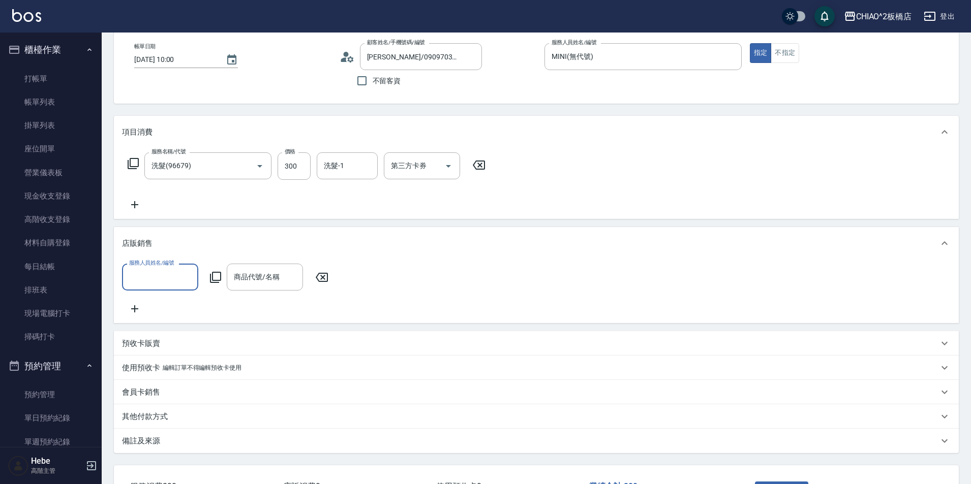
click at [178, 422] on div "其他付款方式" at bounding box center [530, 417] width 816 height 11
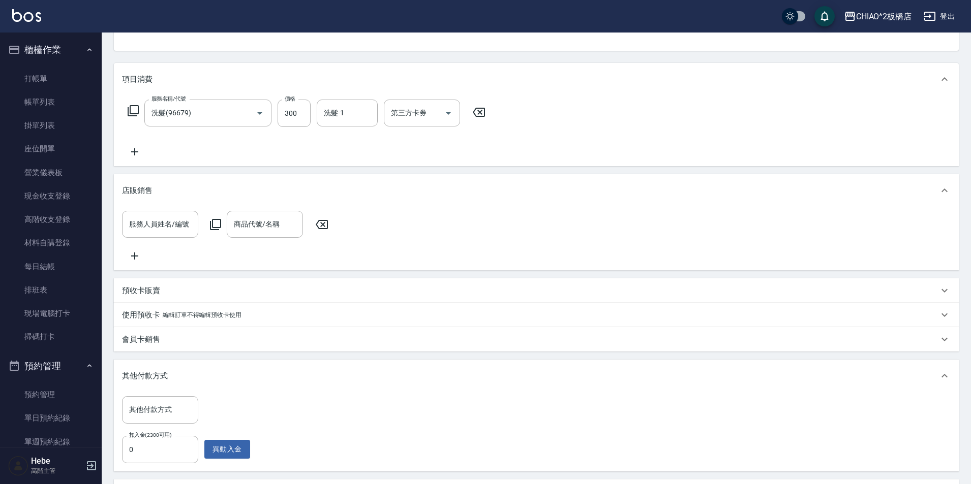
scroll to position [153, 0]
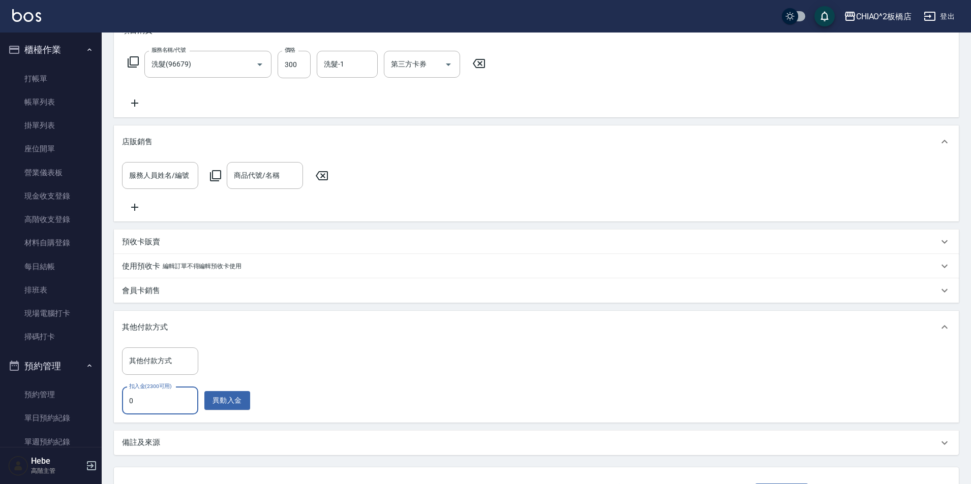
click at [171, 408] on input "0" at bounding box center [160, 400] width 76 height 27
click at [174, 403] on input "0" at bounding box center [160, 400] width 76 height 27
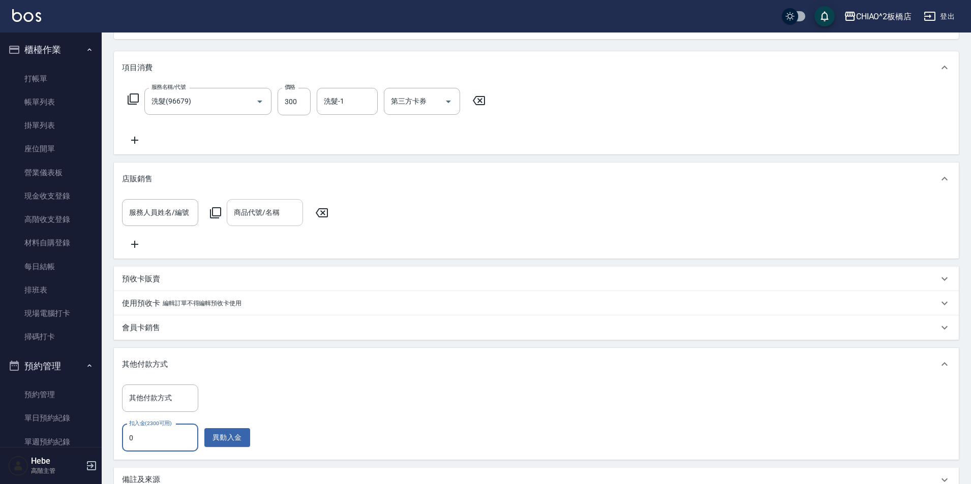
scroll to position [102, 0]
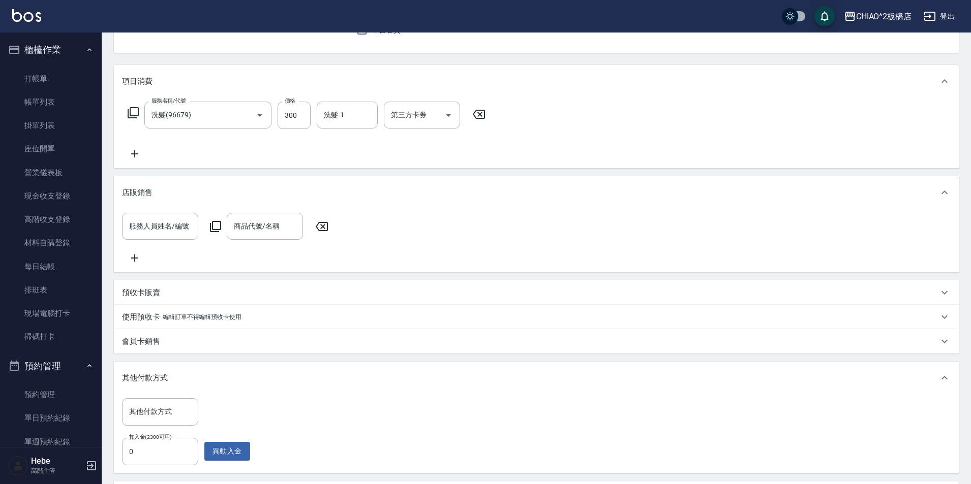
click at [136, 155] on icon at bounding box center [134, 154] width 25 height 12
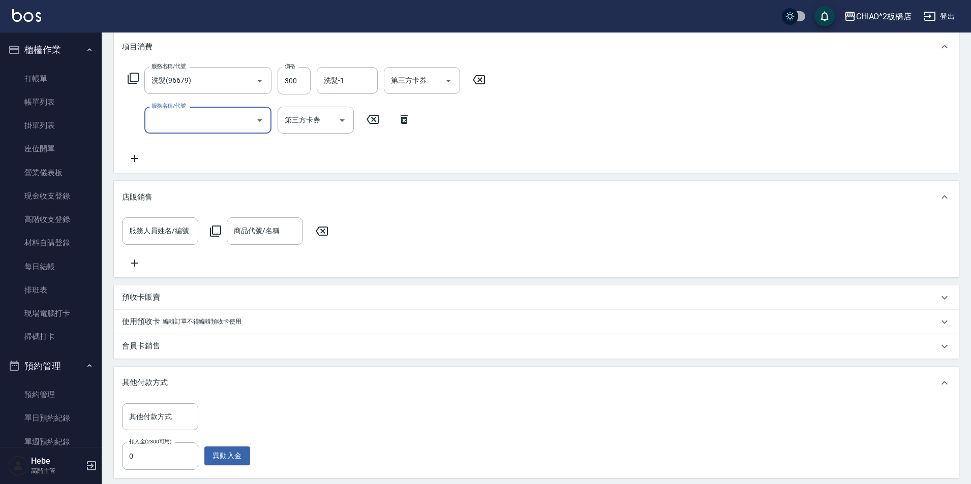
scroll to position [153, 0]
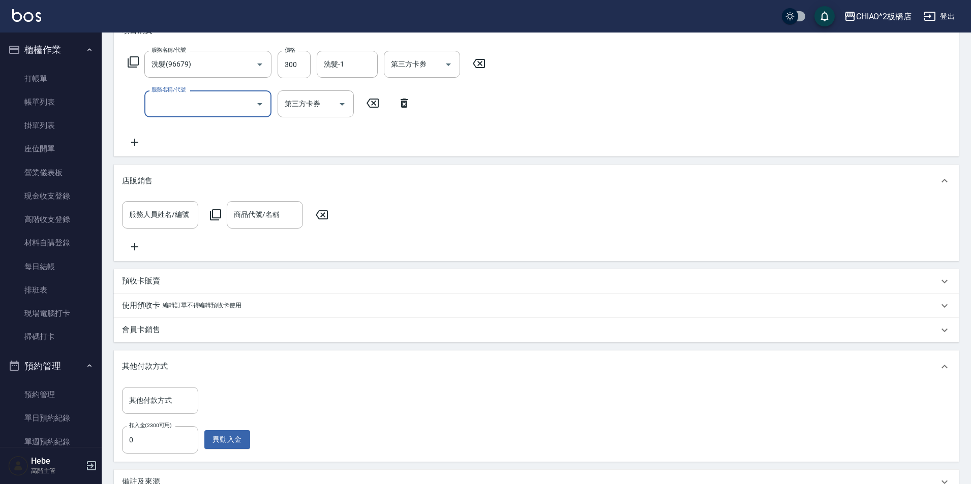
click at [235, 108] on input "服務名稱/代號" at bounding box center [200, 104] width 103 height 18
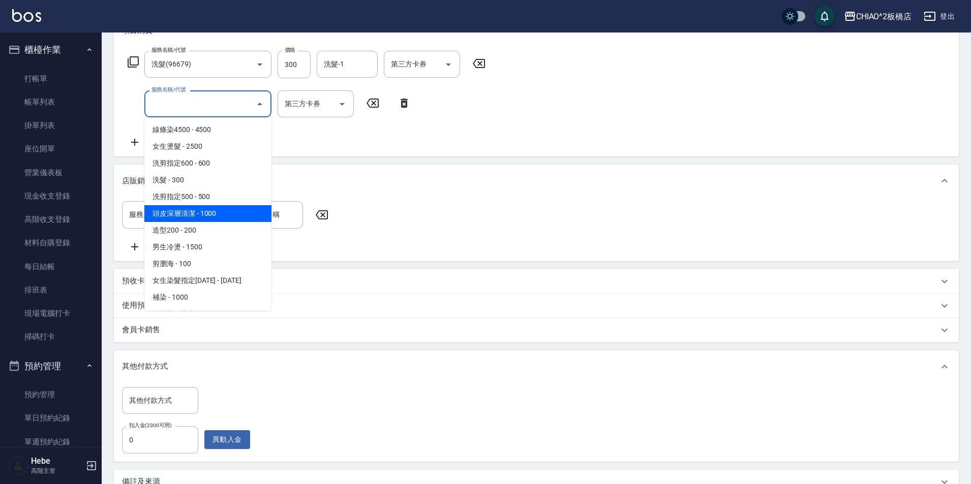
click at [227, 214] on span "頭皮深層清潔 - 1000" at bounding box center [207, 213] width 127 height 17
type input "頭皮深層清潔(96683)"
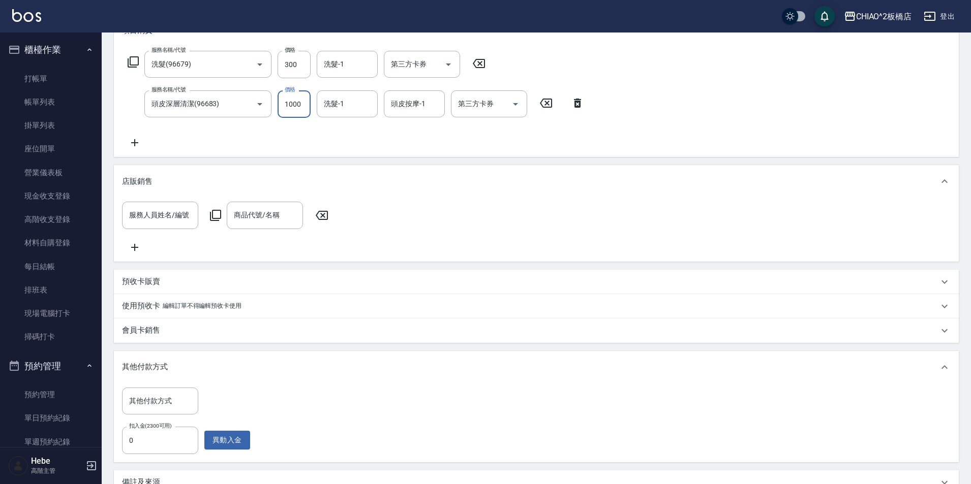
click at [301, 110] on input "1000" at bounding box center [294, 103] width 33 height 27
type input "2000"
click at [160, 443] on input "0" at bounding box center [160, 440] width 76 height 27
click at [580, 105] on icon at bounding box center [577, 103] width 7 height 9
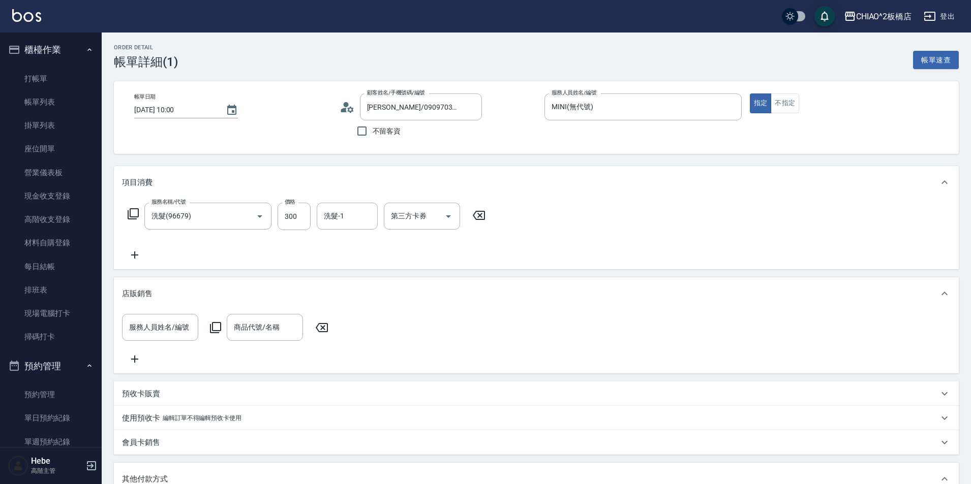
scroll to position [0, 0]
click at [472, 107] on icon "Clear" at bounding box center [471, 108] width 6 height 6
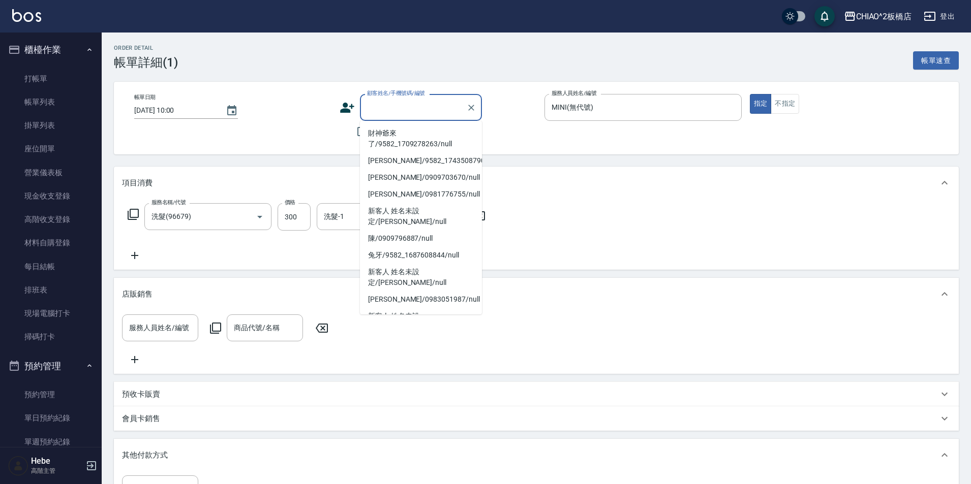
click at [431, 109] on input "顧客姓名/手機號碼/編號" at bounding box center [414, 108] width 98 height 18
click at [421, 138] on li "財神爺來了/9582_1709278263/null" at bounding box center [421, 138] width 122 height 27
type input "財神爺來了/9582_1709278263/null"
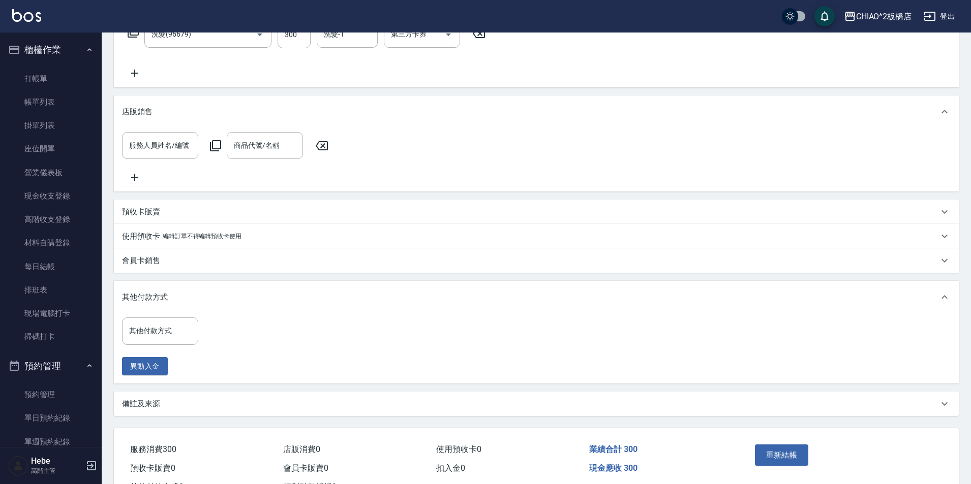
scroll to position [232, 0]
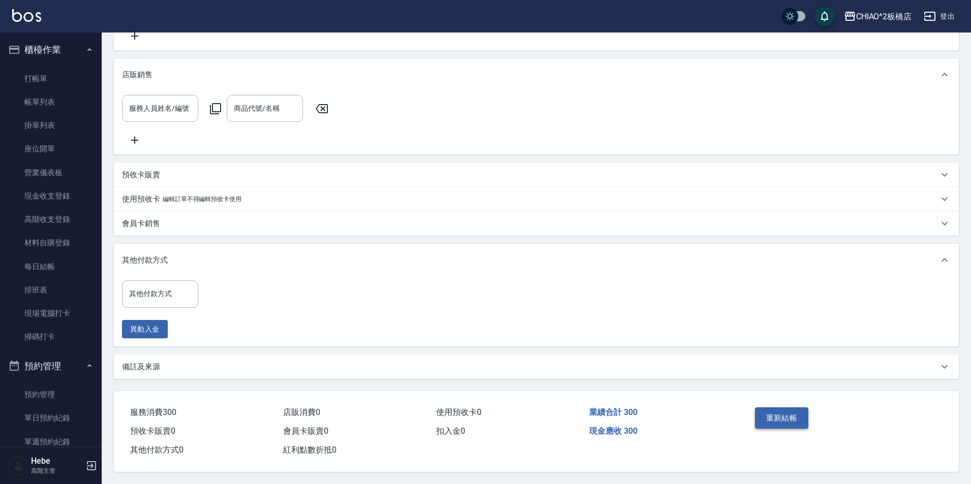
click at [777, 413] on button "重新結帳" at bounding box center [782, 418] width 54 height 21
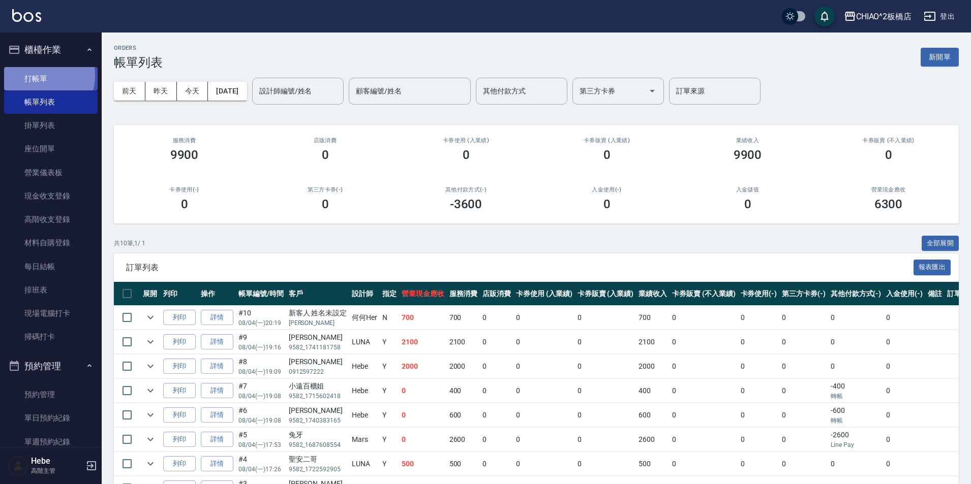
click at [35, 75] on link "打帳單" at bounding box center [51, 78] width 94 height 23
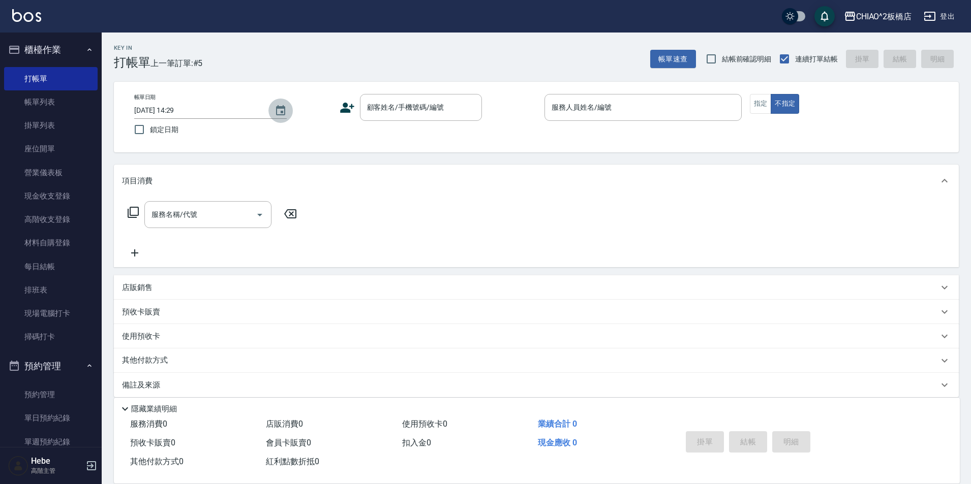
click at [284, 109] on icon "Choose date, selected date is 2025-08-10" at bounding box center [281, 111] width 12 height 12
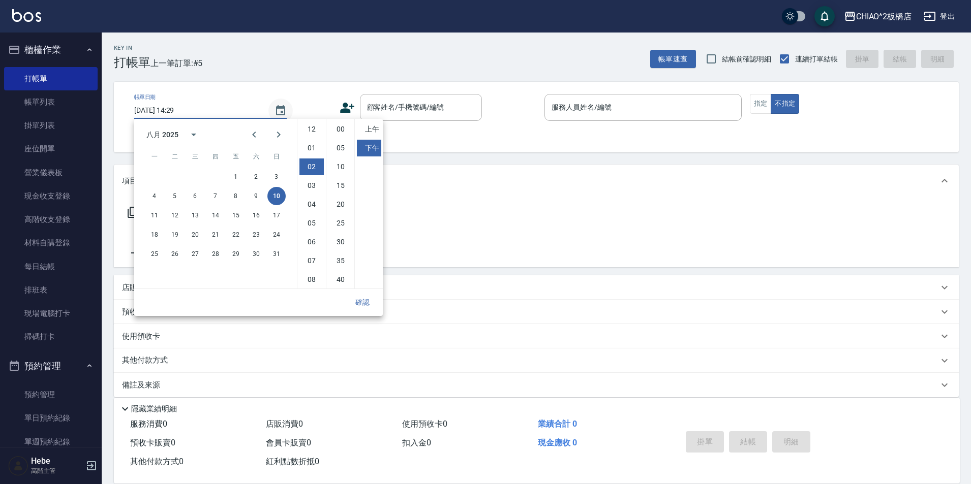
scroll to position [38, 0]
click at [151, 199] on button "4" at bounding box center [154, 196] width 18 height 18
type input "[DATE] 14:29"
click at [362, 305] on button "確認" at bounding box center [362, 302] width 33 height 19
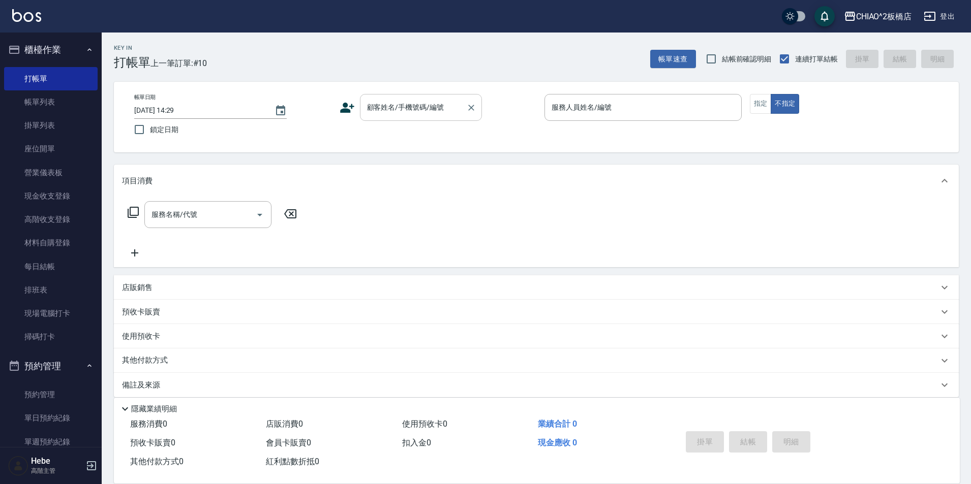
click at [402, 105] on input "顧客姓名/手機號碼/編號" at bounding box center [414, 108] width 98 height 18
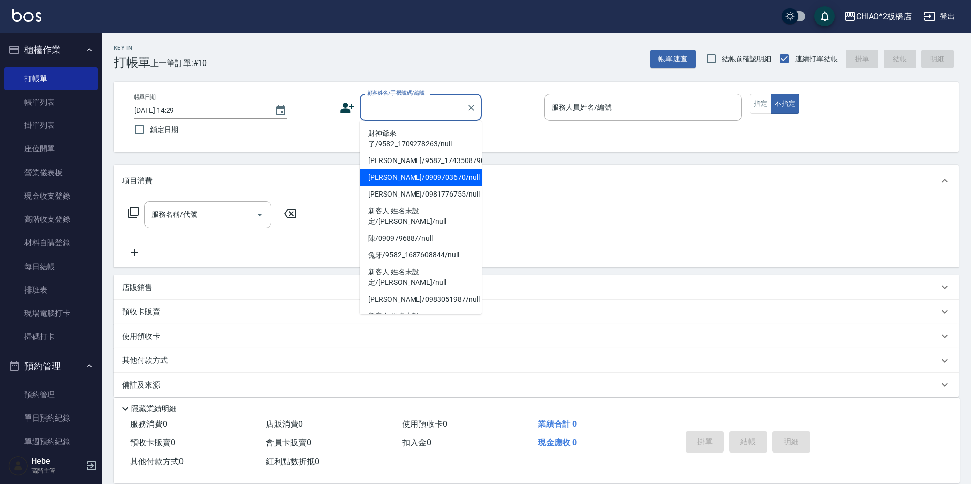
click at [404, 170] on li "[PERSON_NAME]/0909703670/null" at bounding box center [421, 177] width 122 height 17
type input "[PERSON_NAME]/0909703670/null"
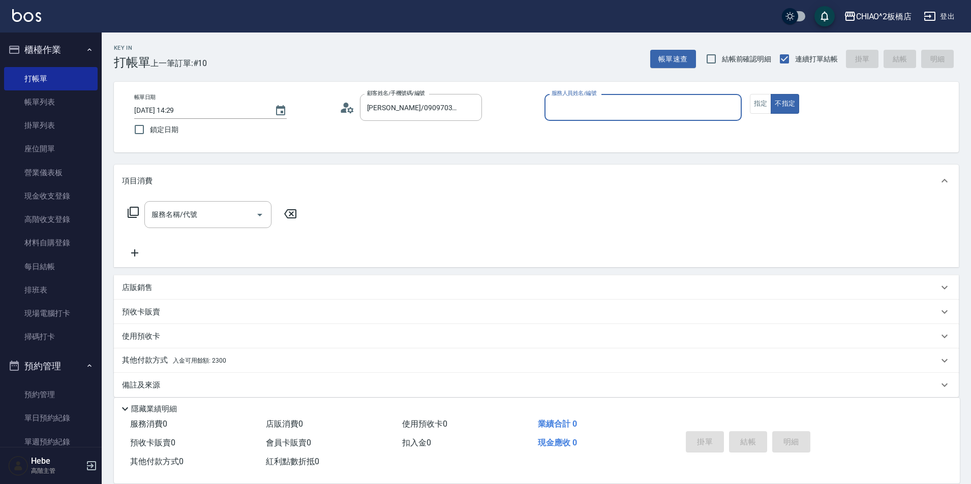
type input "MINI(無代號)"
click at [232, 213] on input "服務名稱/代號" at bounding box center [200, 215] width 103 height 18
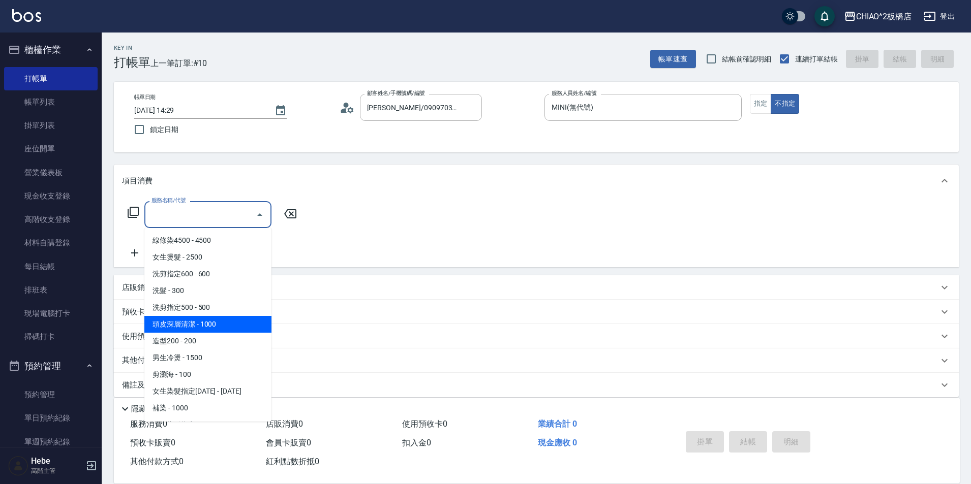
click at [177, 329] on span "頭皮深層清潔 - 1000" at bounding box center [207, 324] width 127 height 17
type input "頭皮深層清潔(96683)"
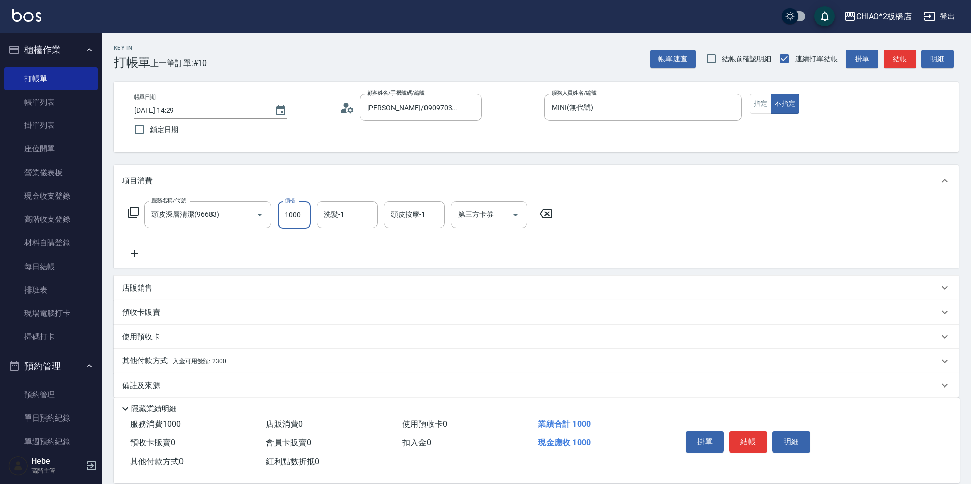
click at [301, 218] on input "1000" at bounding box center [294, 214] width 33 height 27
type input "1500"
click at [205, 364] on span "入金可用餘額: 2300" at bounding box center [199, 361] width 53 height 7
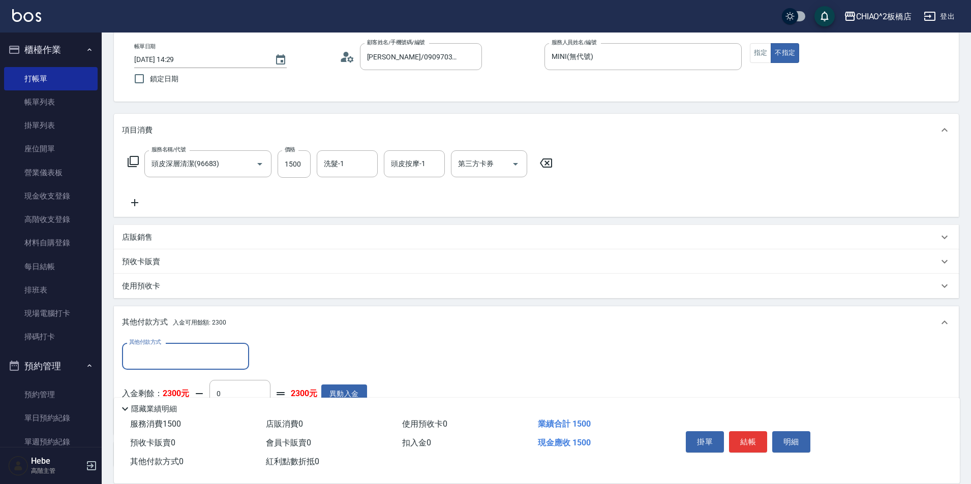
scroll to position [102, 0]
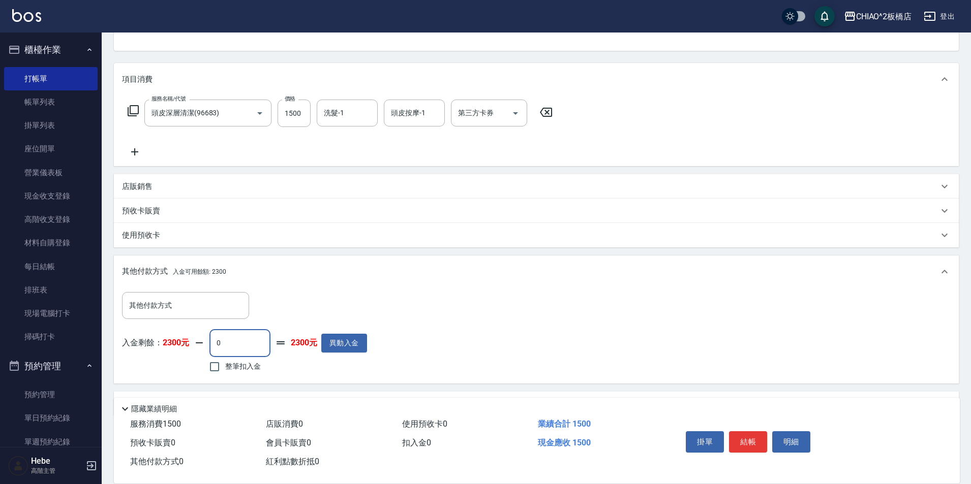
click at [238, 341] on input "0" at bounding box center [239, 342] width 61 height 27
type input "1500"
click at [742, 435] on button "結帳" at bounding box center [748, 442] width 38 height 21
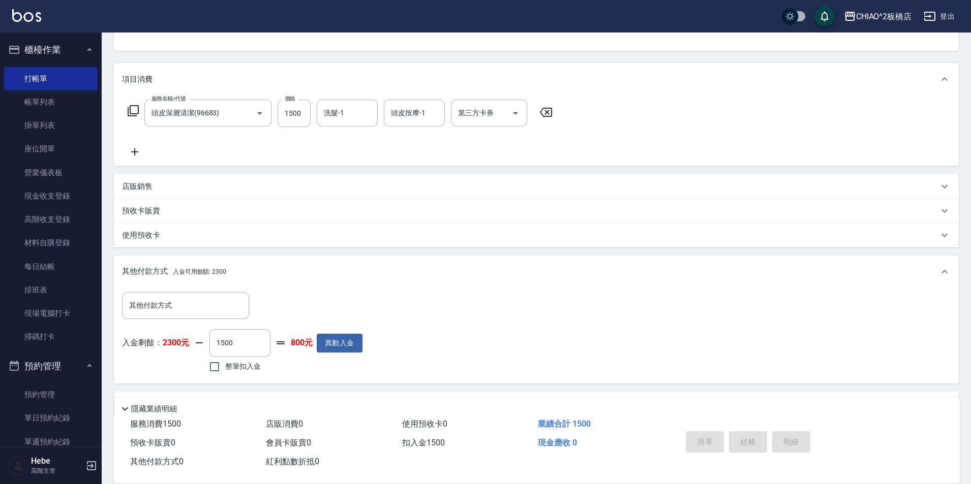
type input "[DATE] 14:29"
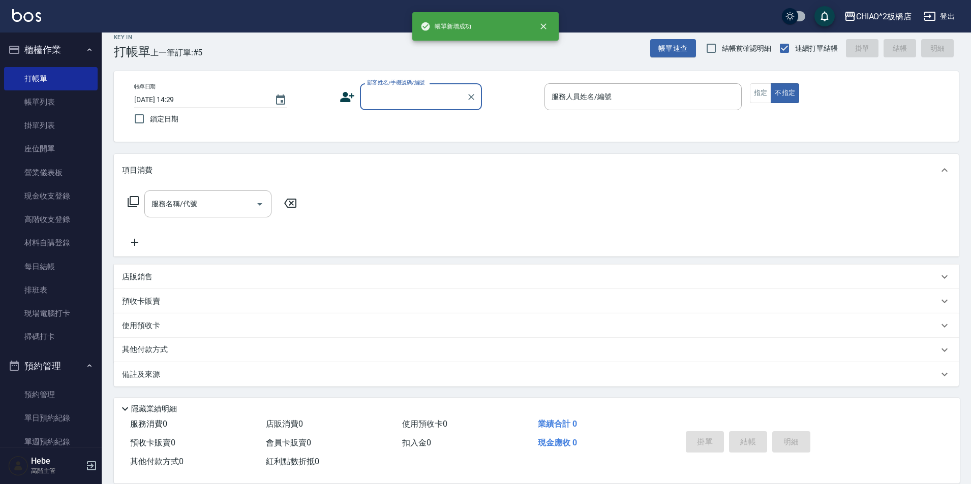
scroll to position [11, 0]
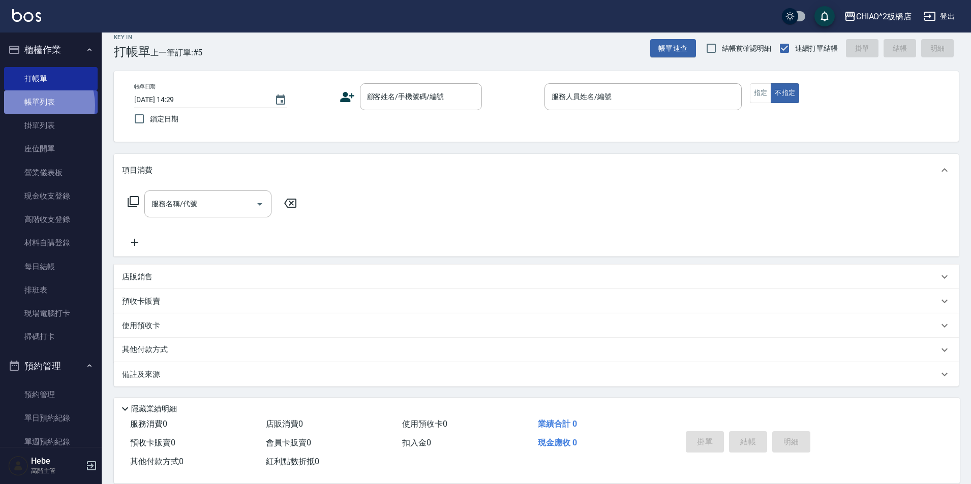
click at [34, 105] on link "帳單列表" at bounding box center [51, 101] width 94 height 23
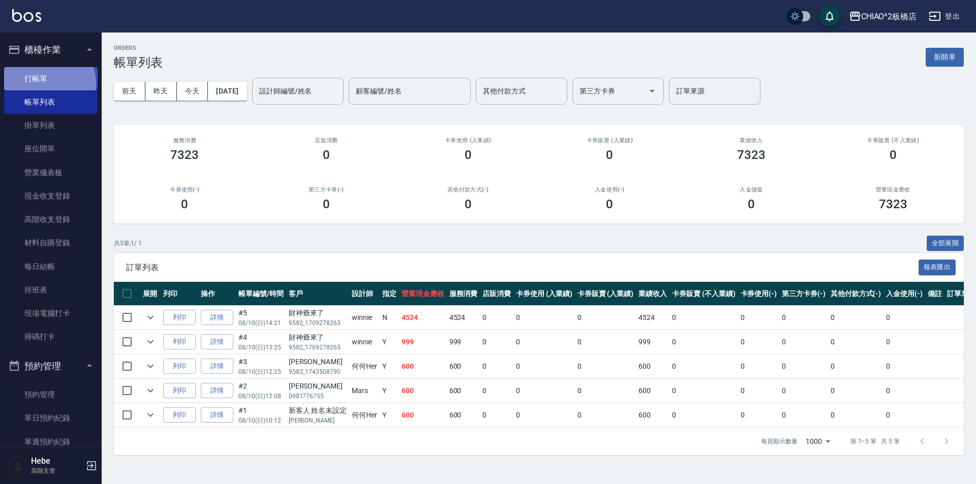
click at [45, 84] on link "打帳單" at bounding box center [51, 78] width 94 height 23
